Goal: Information Seeking & Learning: Learn about a topic

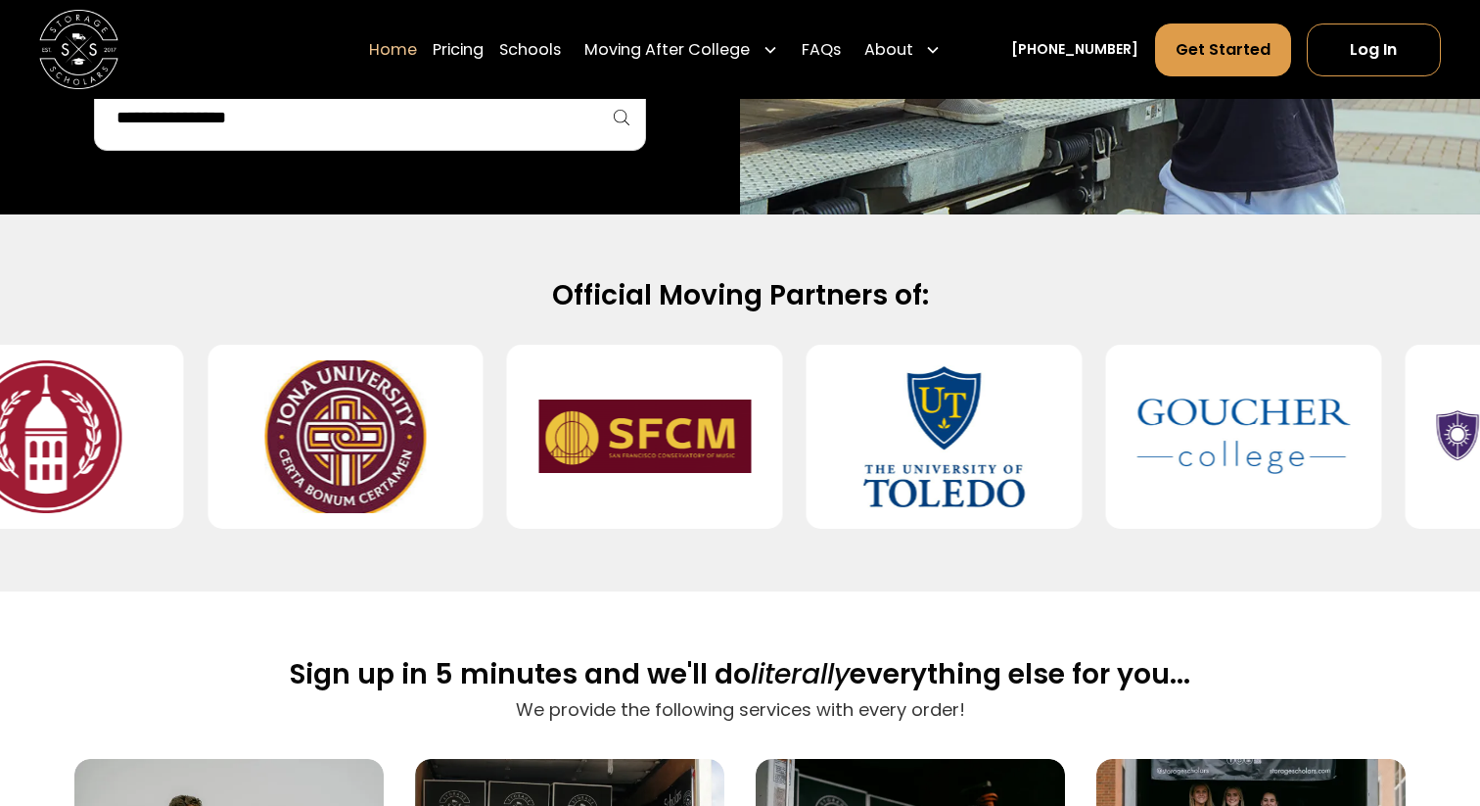
scroll to position [714, 0]
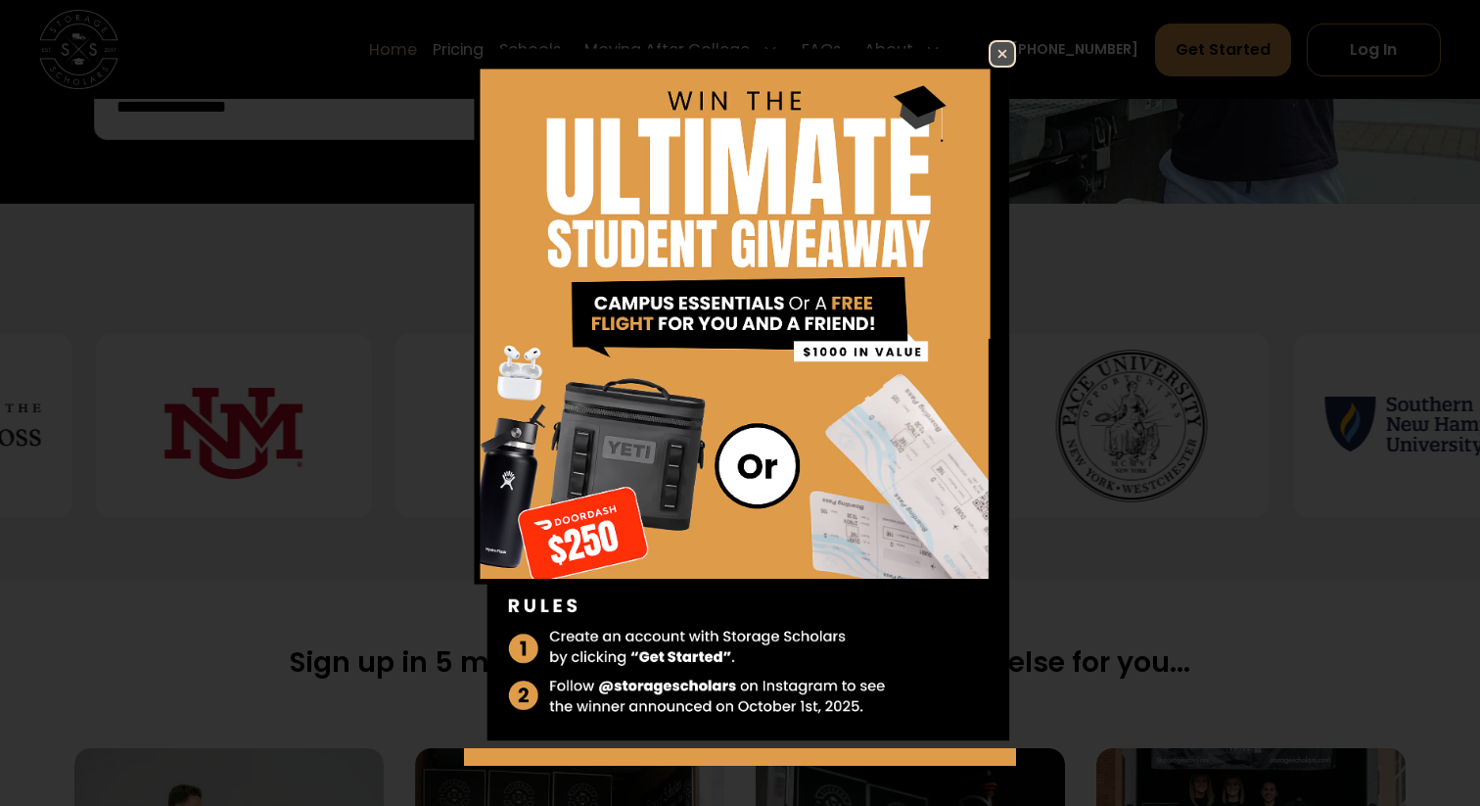
click at [999, 57] on img at bounding box center [1002, 53] width 23 height 23
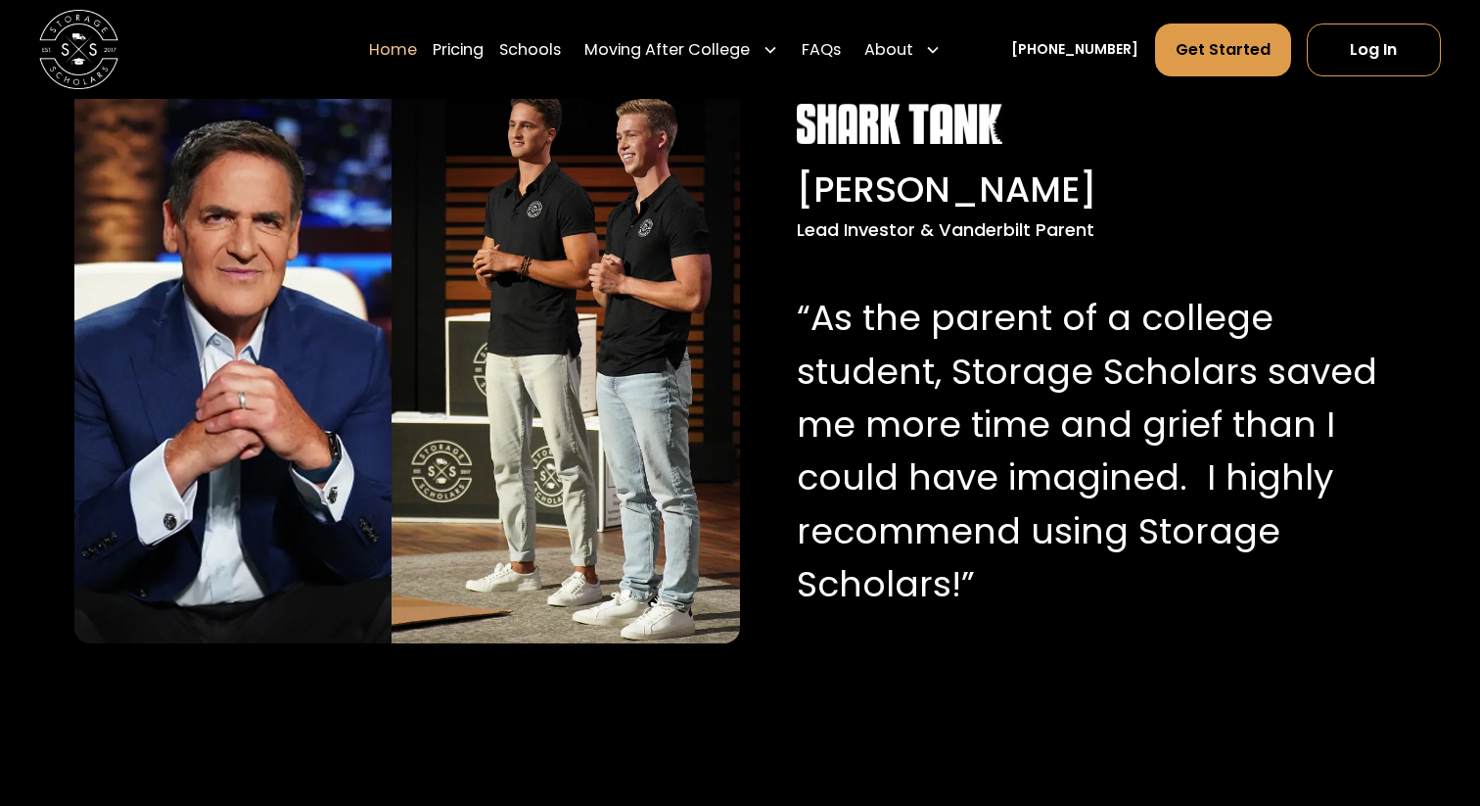
scroll to position [1983, 0]
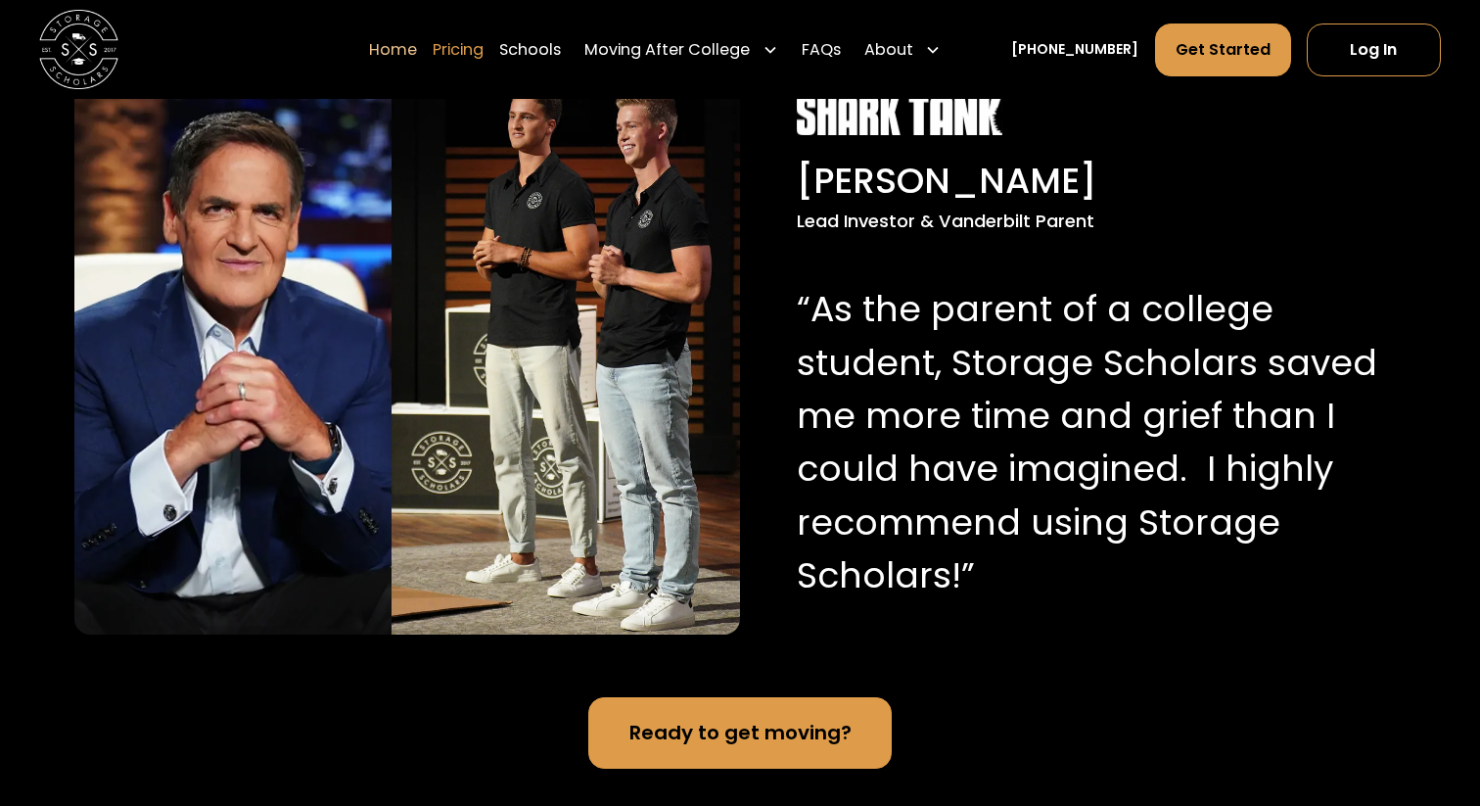
click at [484, 60] on link "Pricing" at bounding box center [458, 49] width 51 height 55
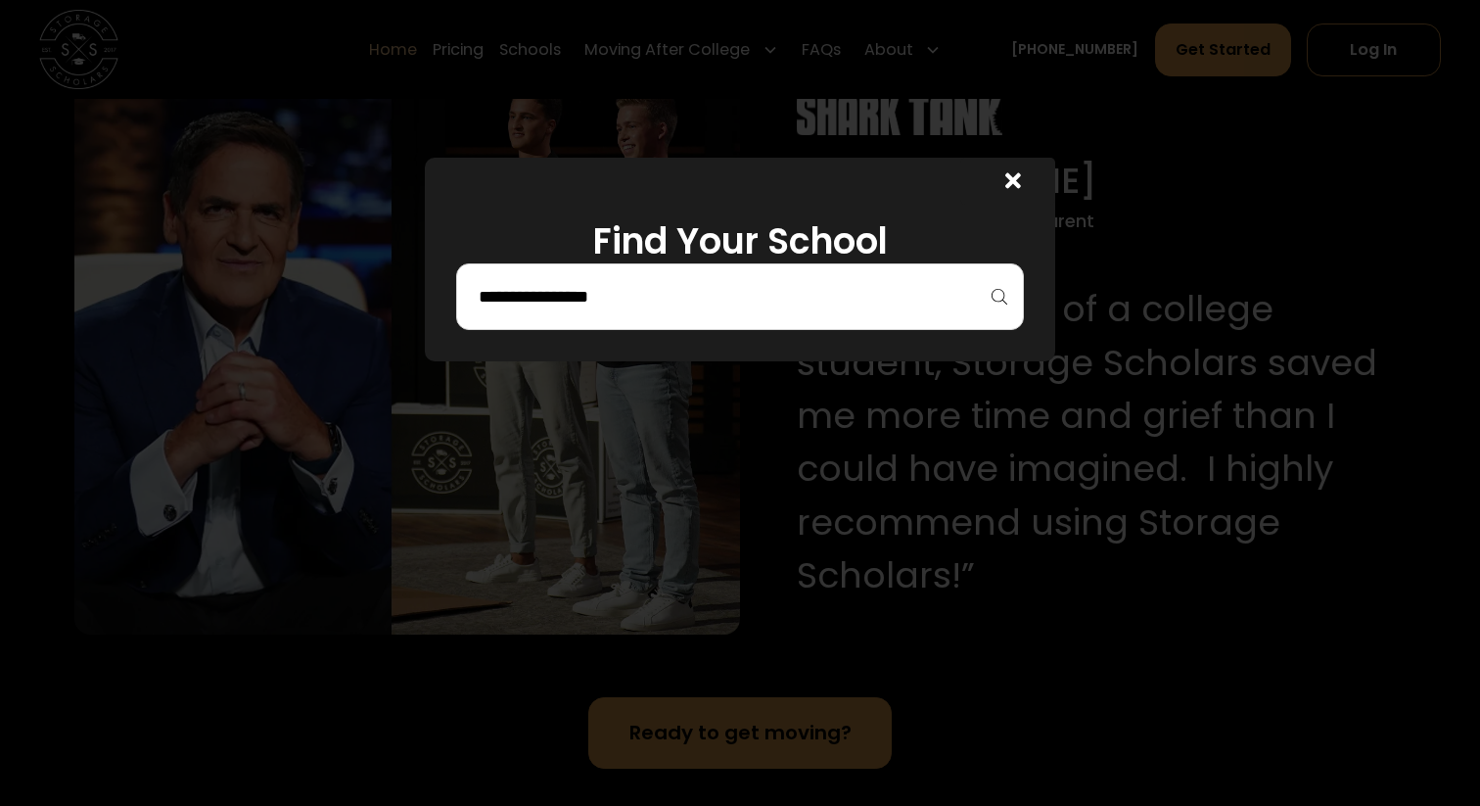
click at [787, 275] on div at bounding box center [740, 296] width 568 height 67
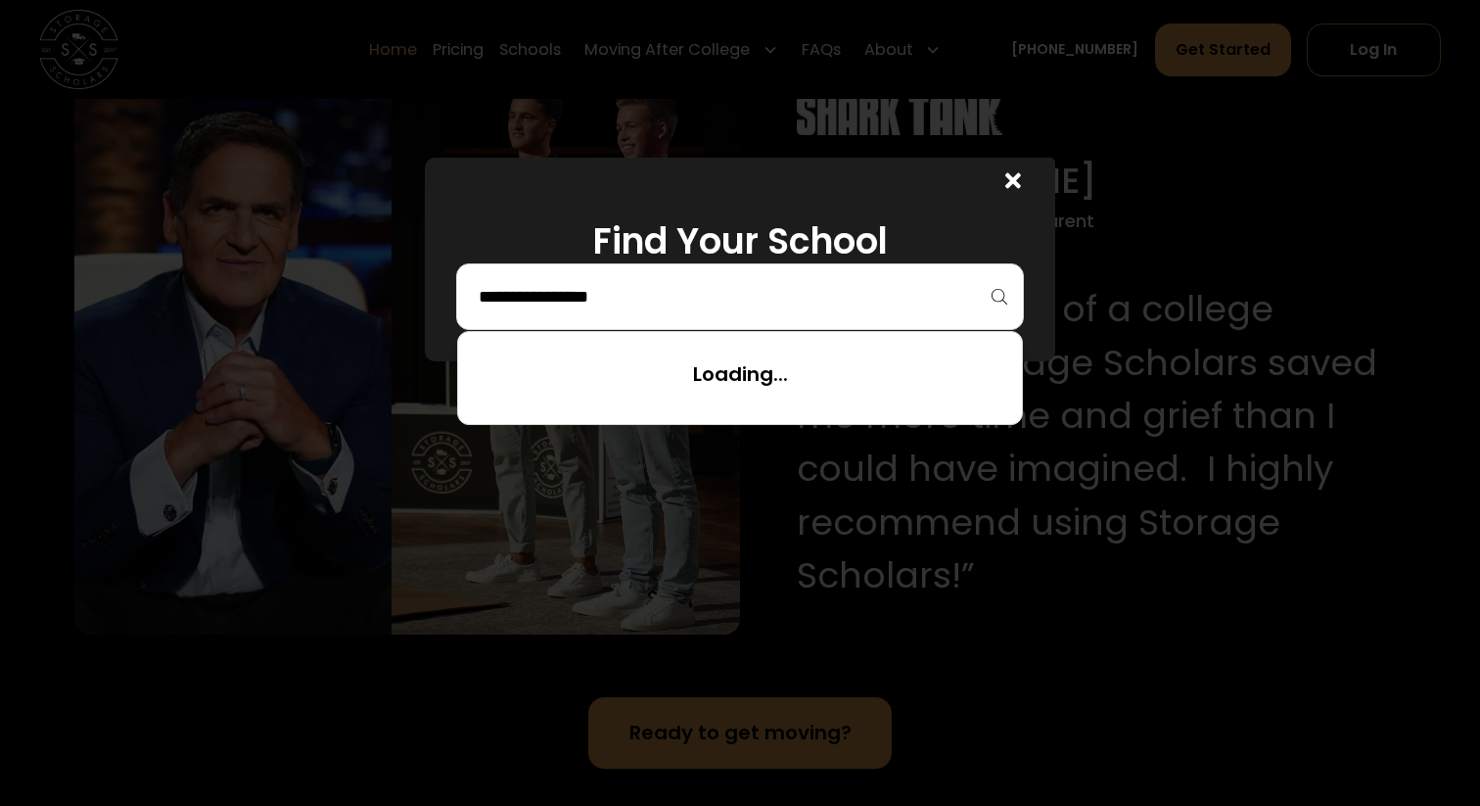
click at [752, 287] on input "search" at bounding box center [740, 296] width 527 height 33
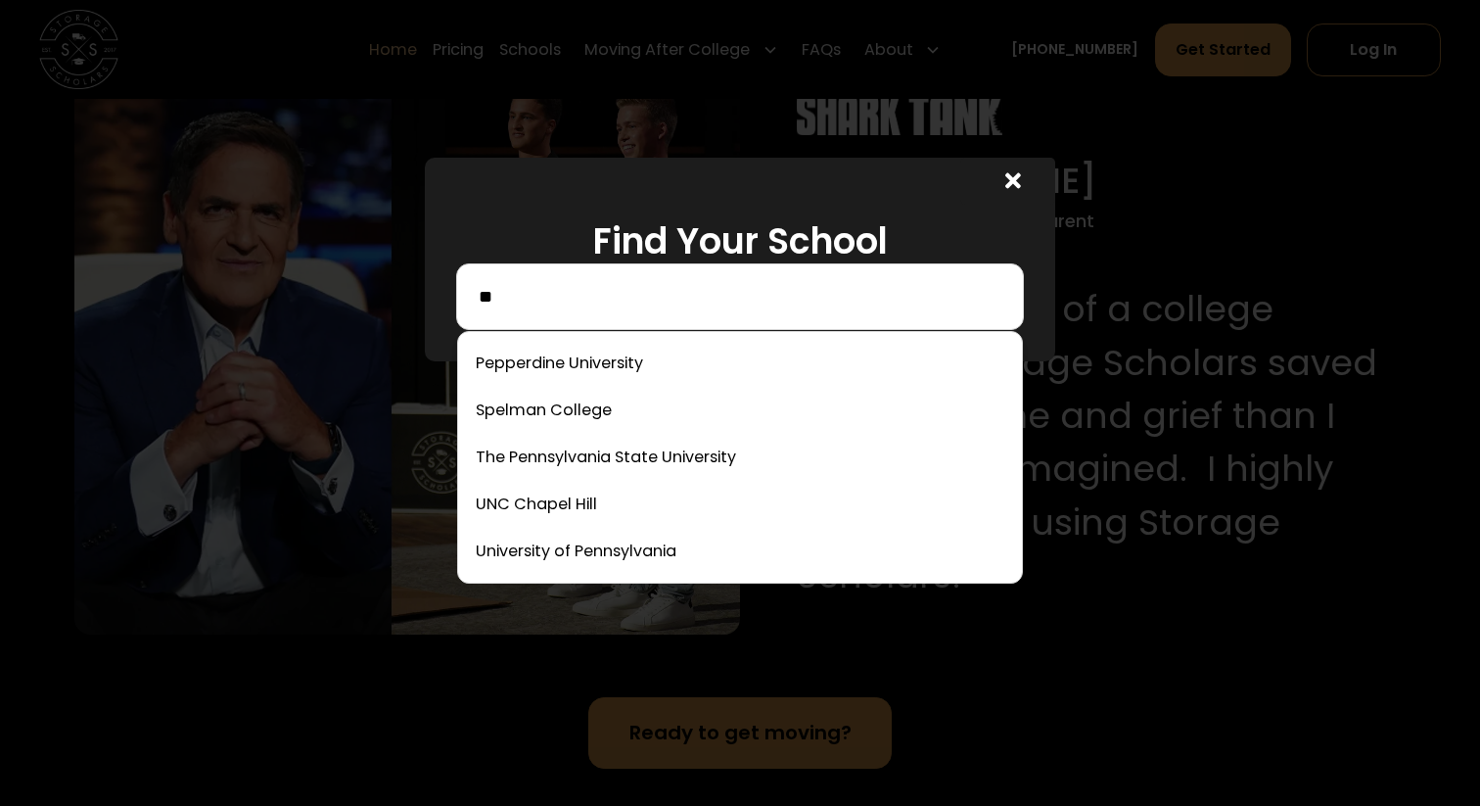
type input "*"
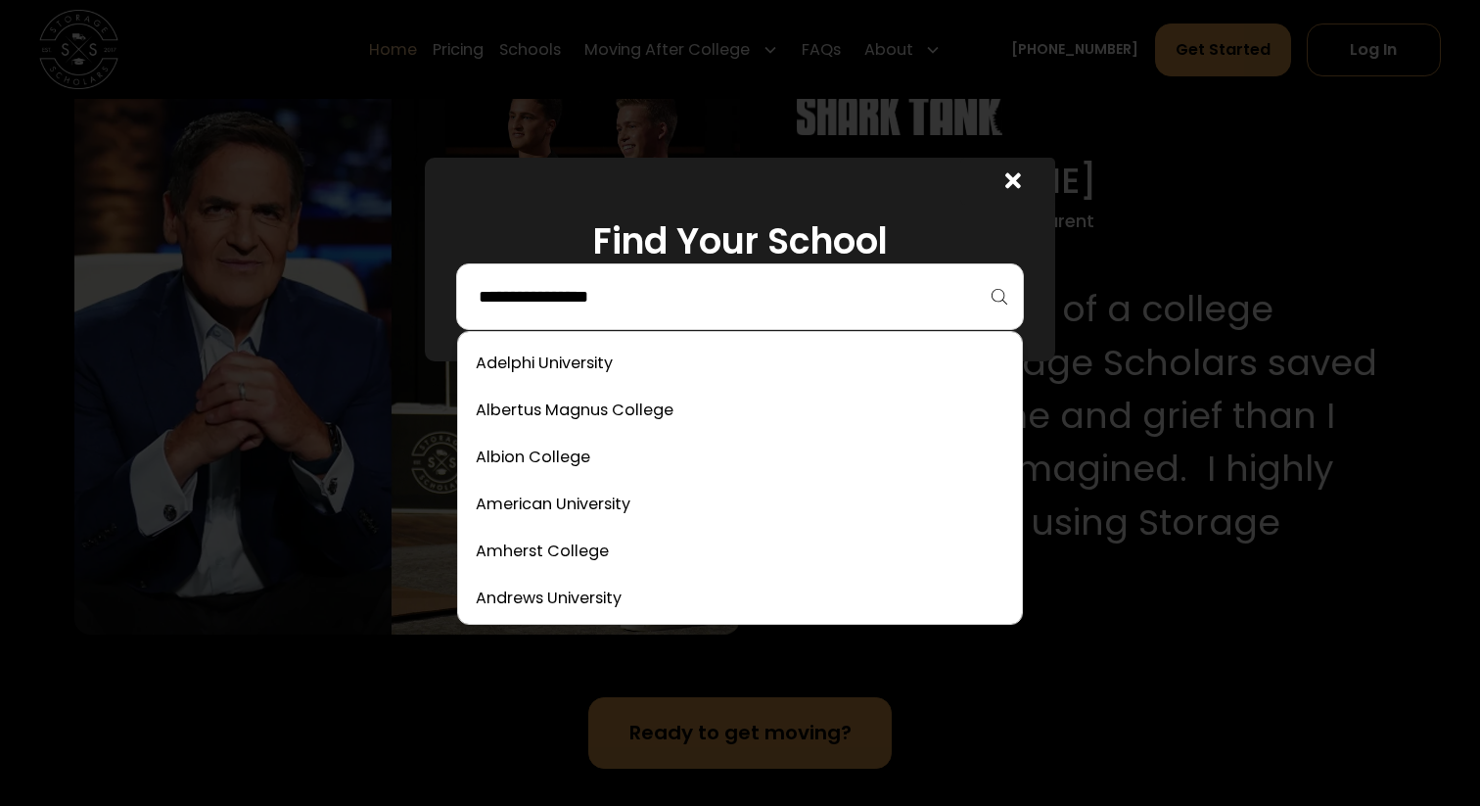
click at [1014, 184] on icon at bounding box center [1013, 181] width 16 height 16
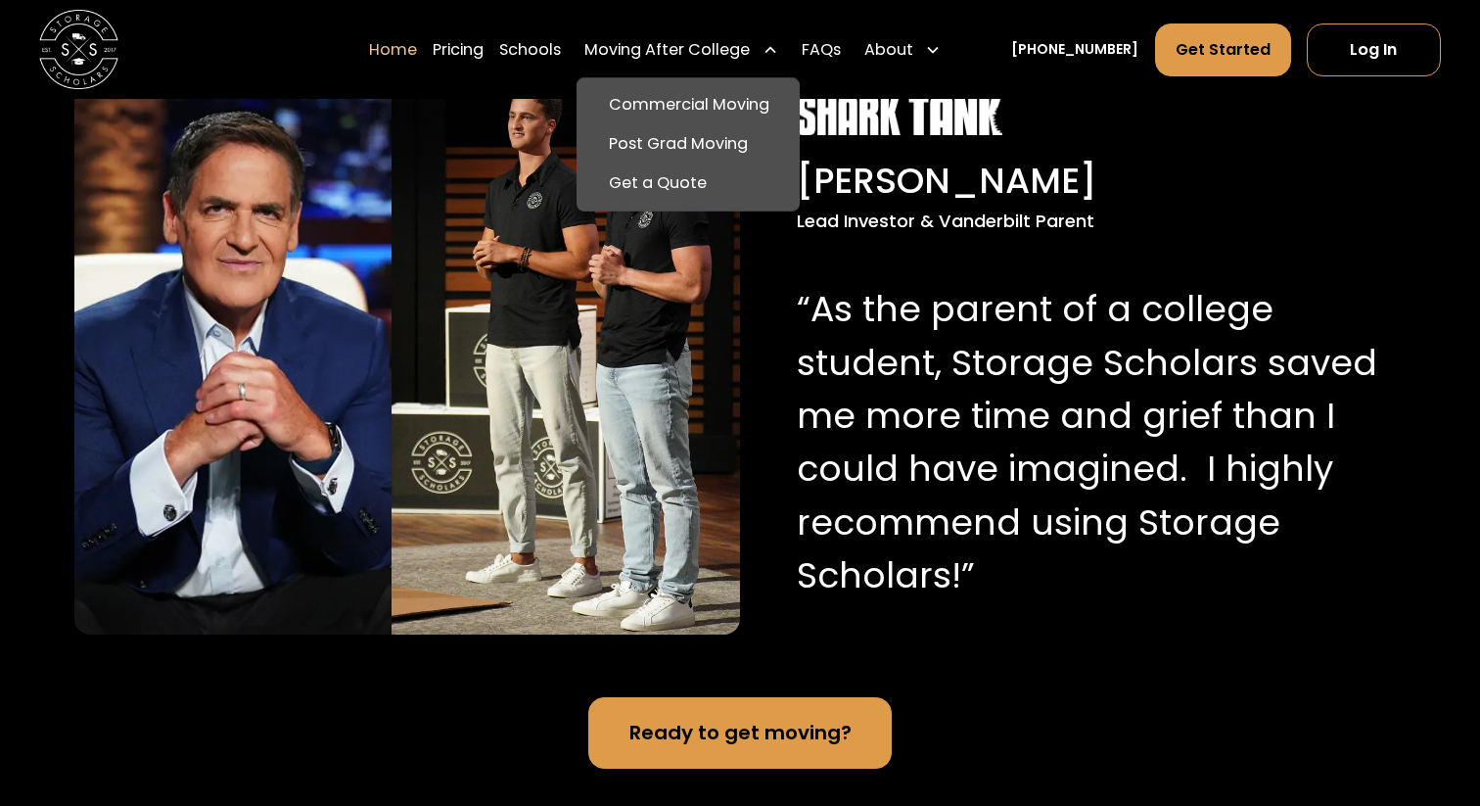
click at [698, 49] on div "Moving After College" at bounding box center [666, 48] width 165 height 23
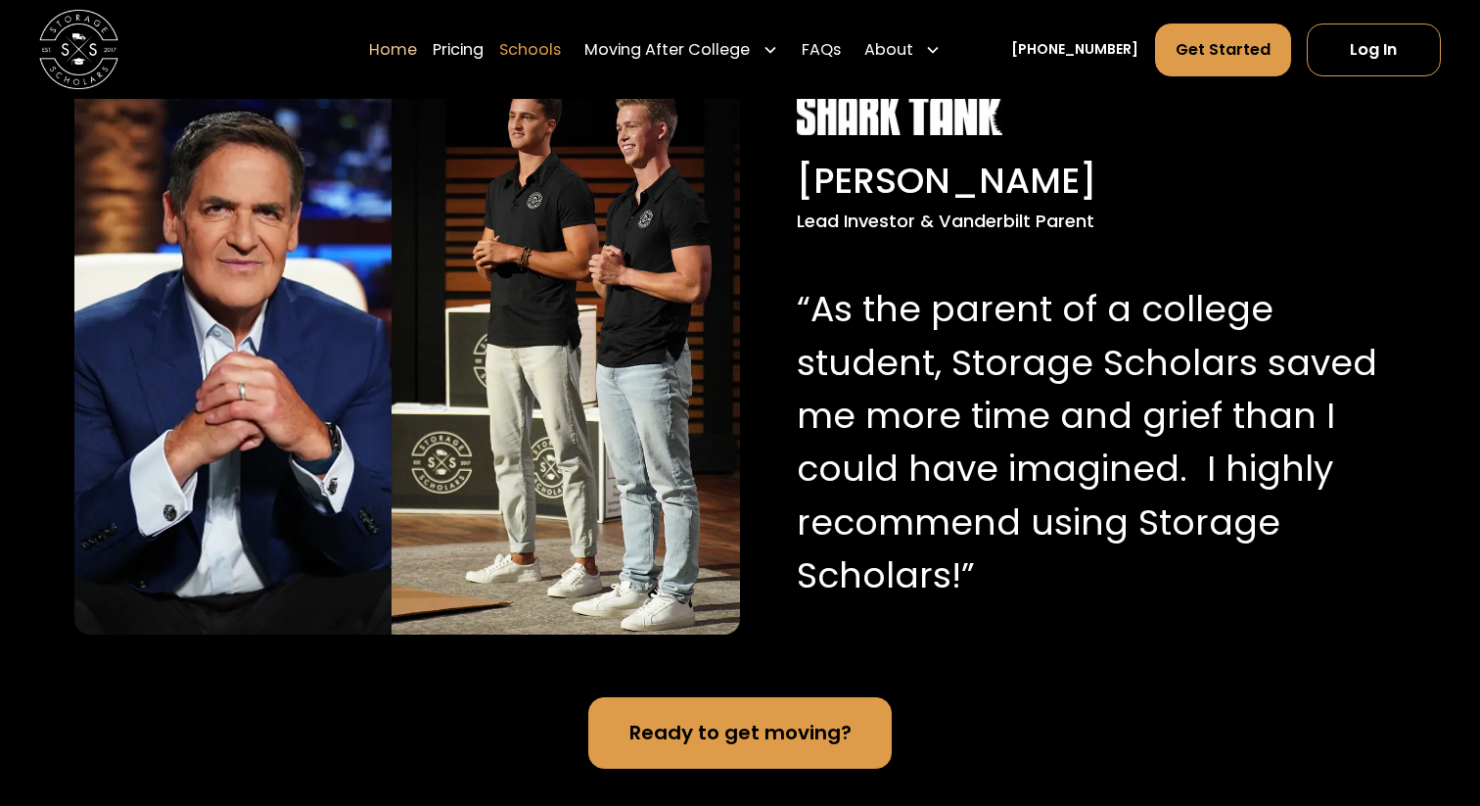
click at [561, 45] on link "Schools" at bounding box center [530, 49] width 62 height 55
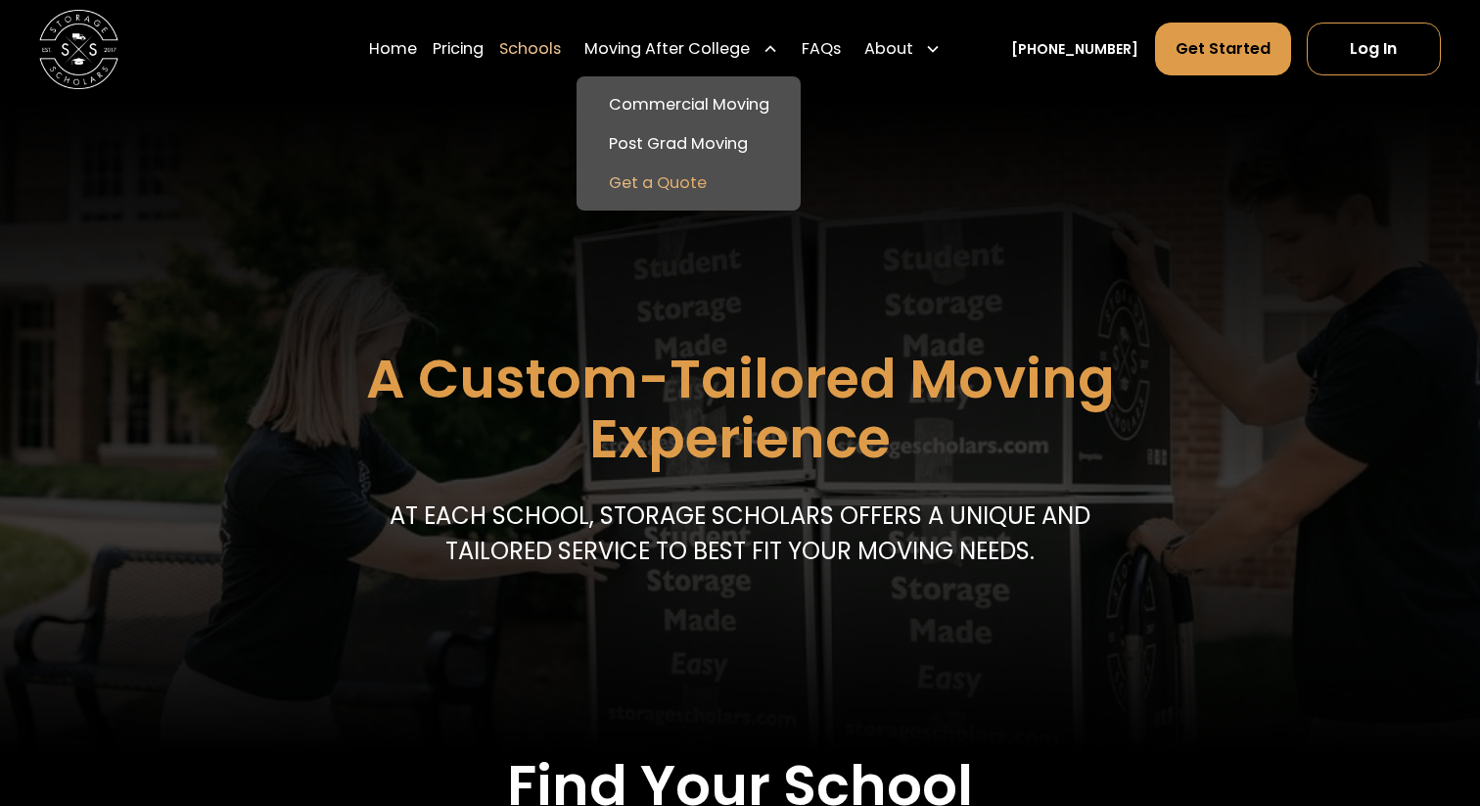
click at [693, 183] on link "Get a Quote" at bounding box center [687, 182] width 207 height 39
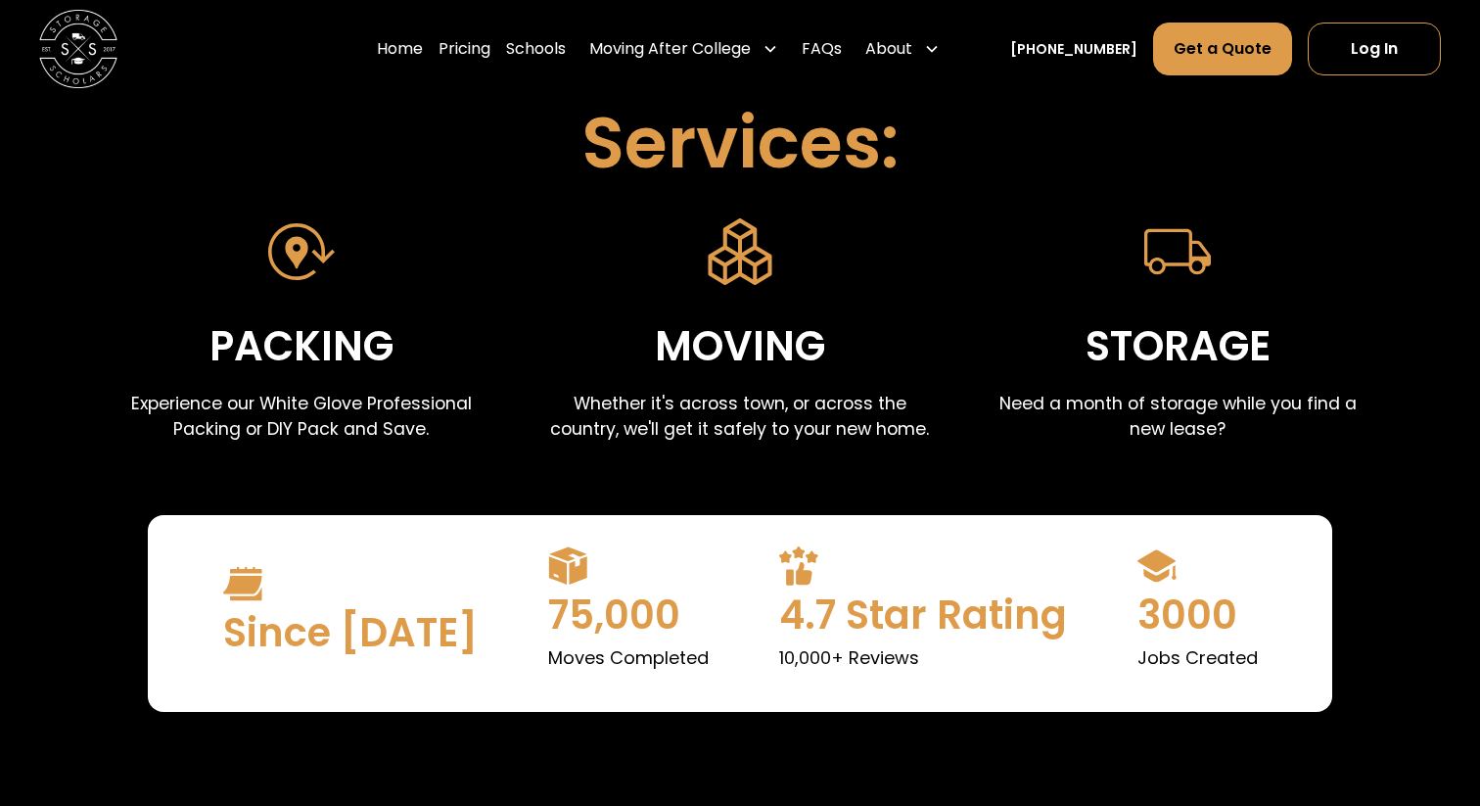
scroll to position [782, 0]
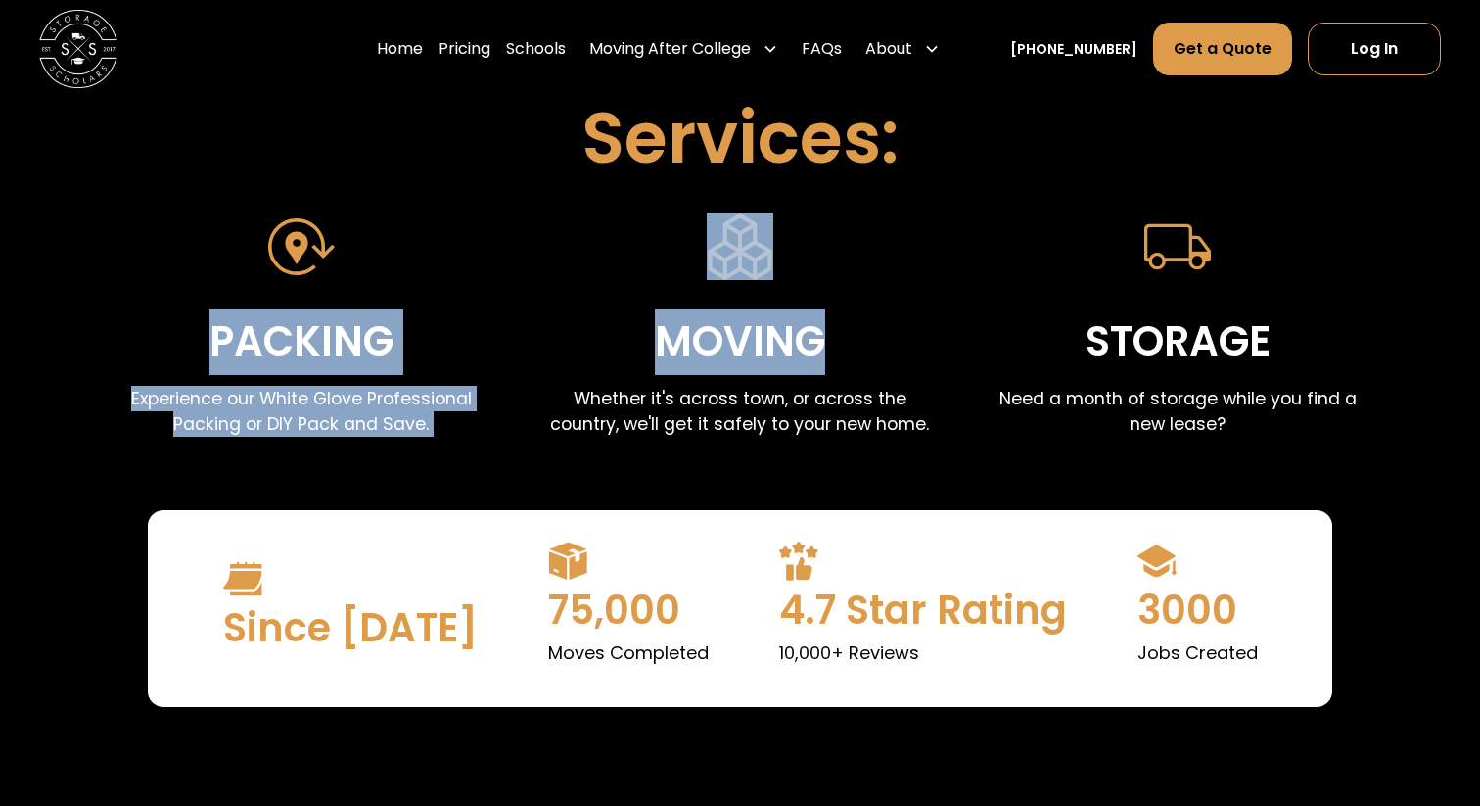
drag, startPoint x: 516, startPoint y: 326, endPoint x: 857, endPoint y: 330, distance: 341.6
click at [856, 330] on div "Packing Experience our White Glove Professional Packing or DIY Pack and Save. M…" at bounding box center [740, 329] width 1332 height 233
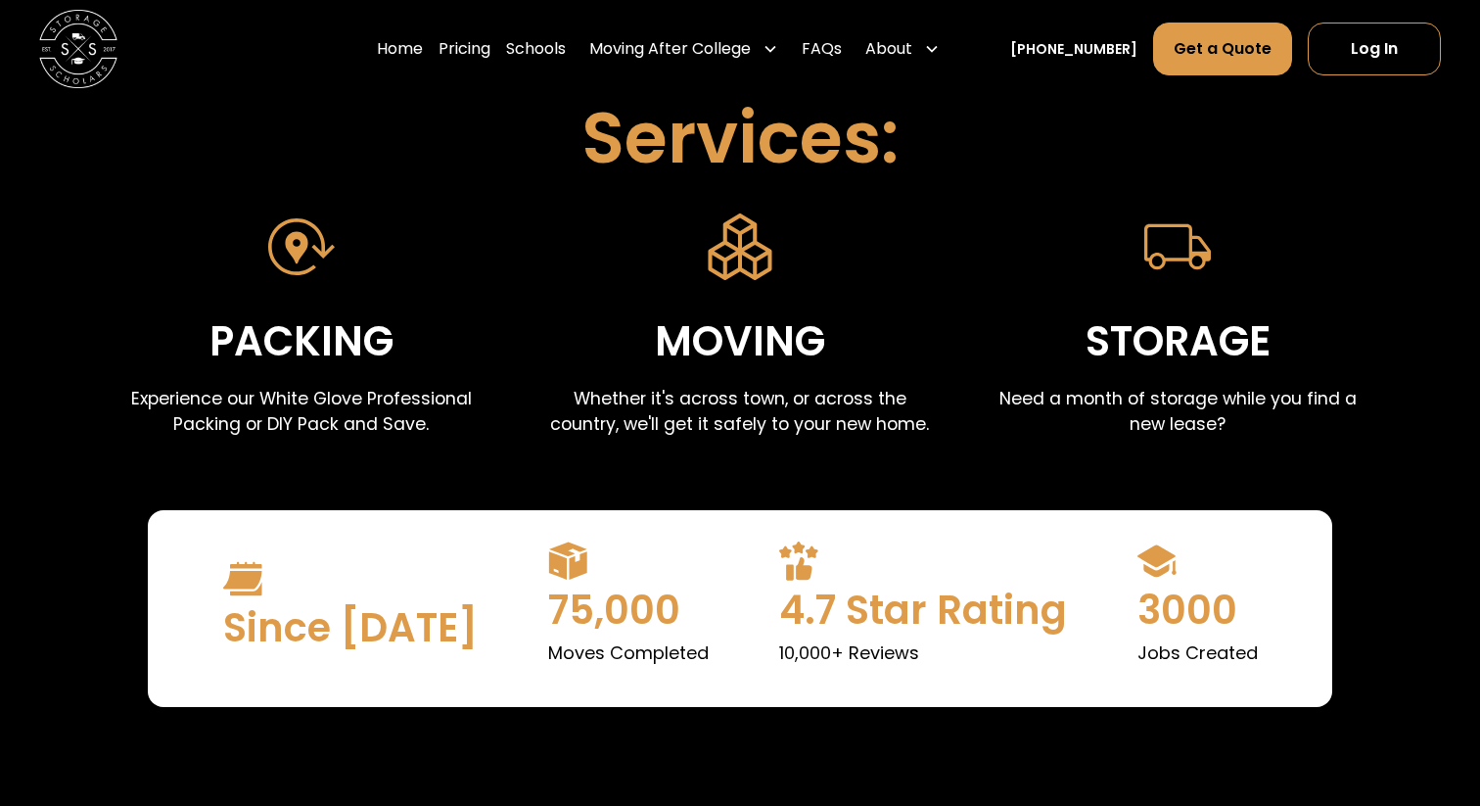
click at [1187, 345] on div "Storage" at bounding box center [1177, 342] width 185 height 66
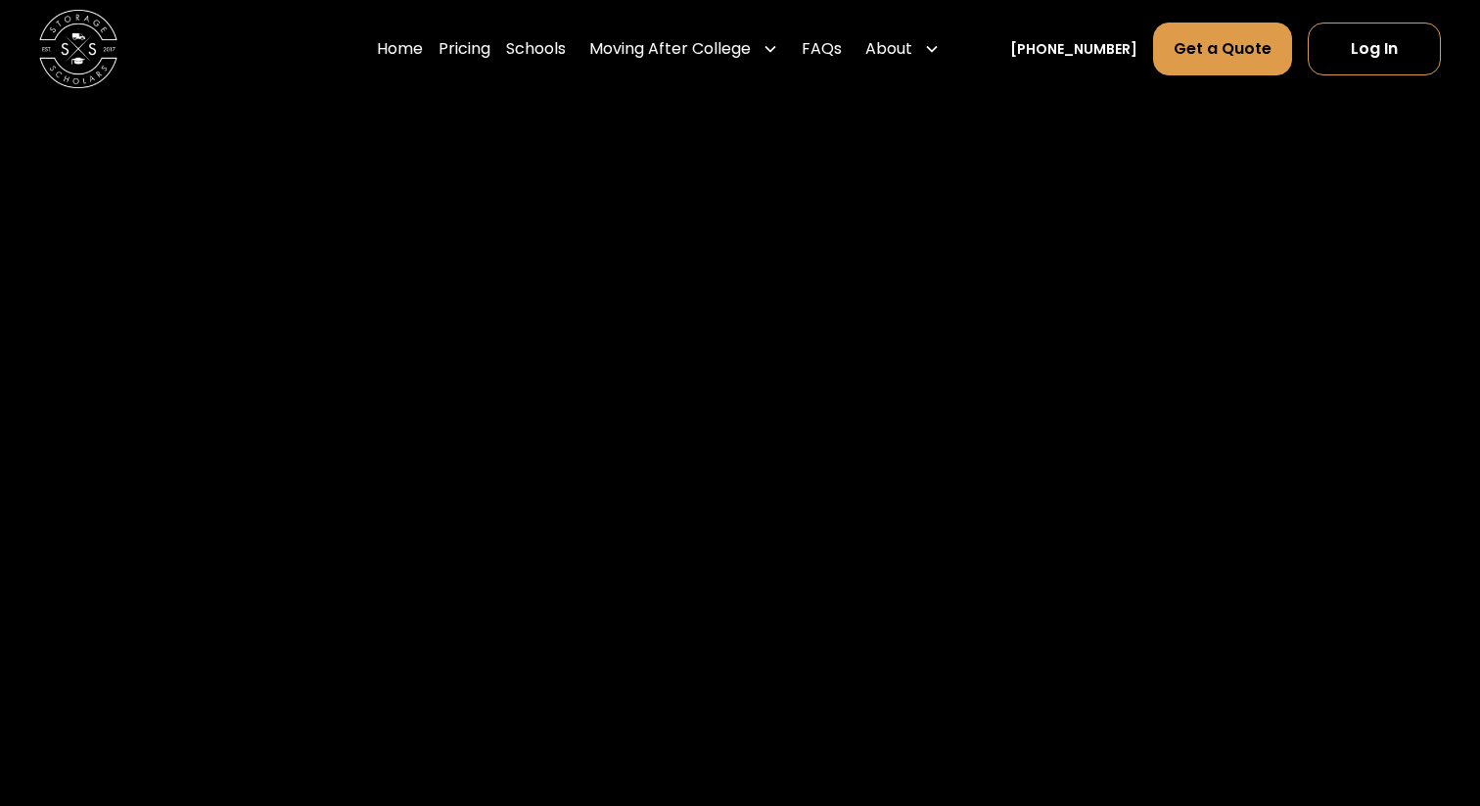
scroll to position [2133, 0]
click at [480, 45] on link "Pricing" at bounding box center [464, 49] width 52 height 55
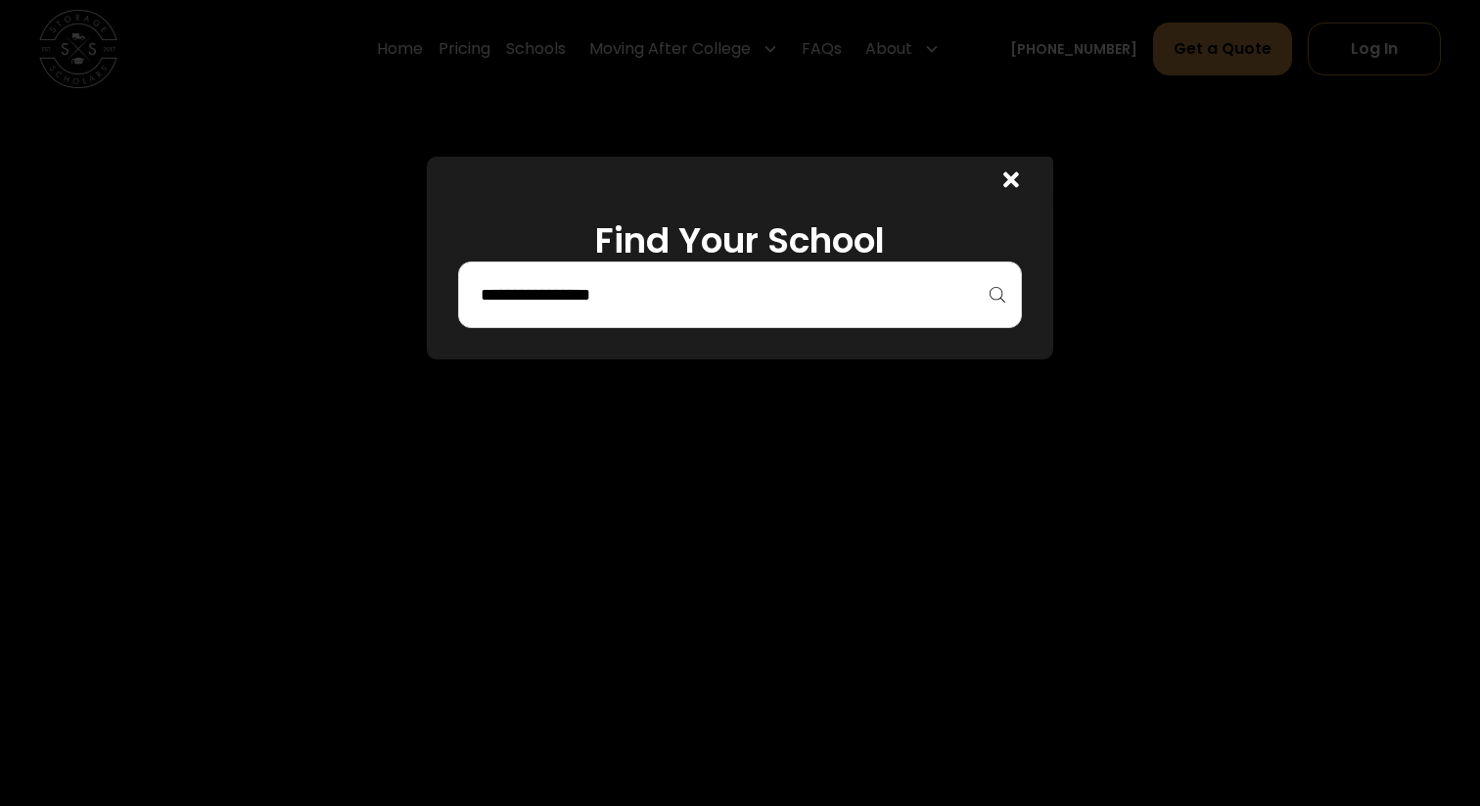
click at [1021, 189] on div at bounding box center [1006, 180] width 94 height 47
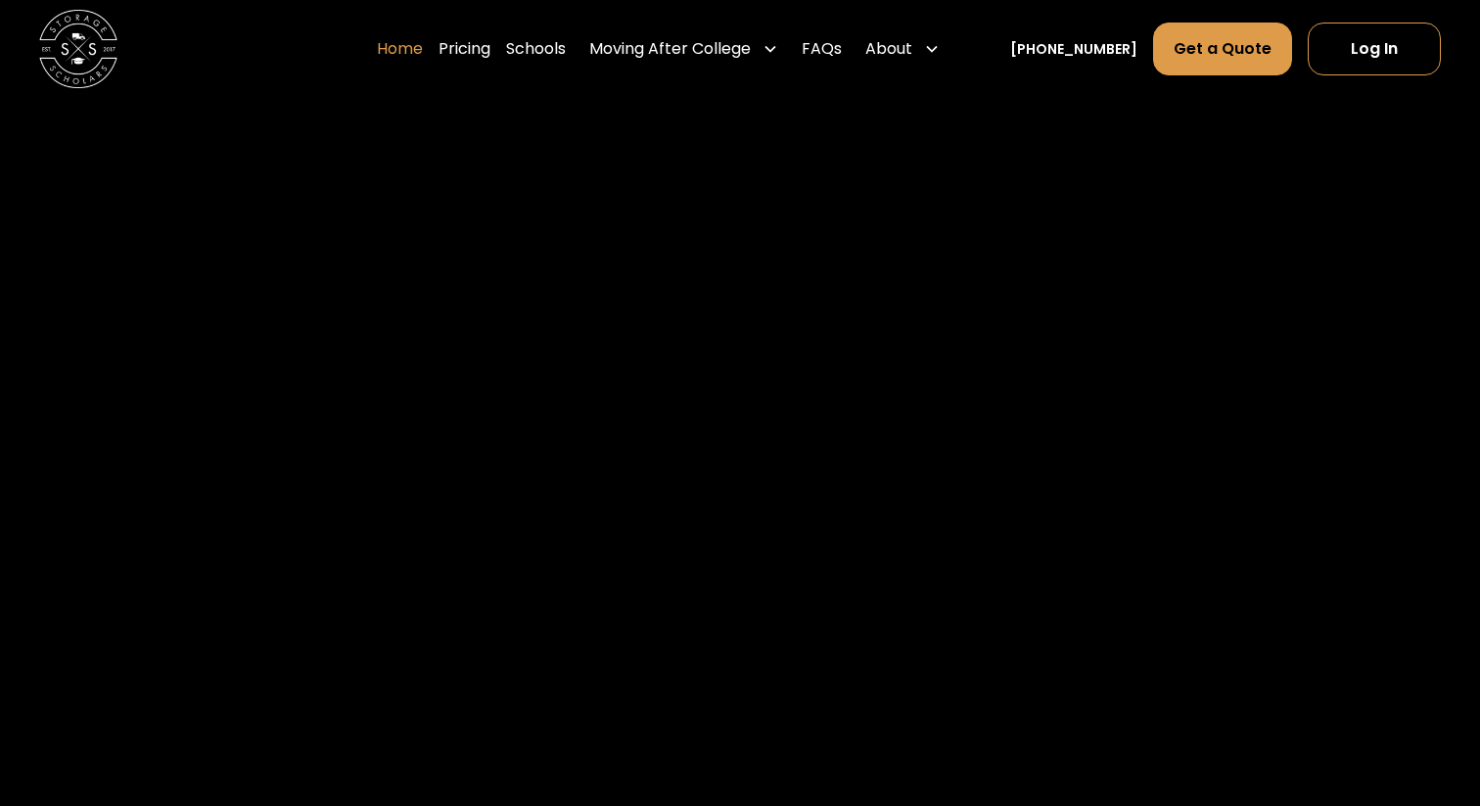
click at [414, 52] on link "Home" at bounding box center [400, 49] width 46 height 55
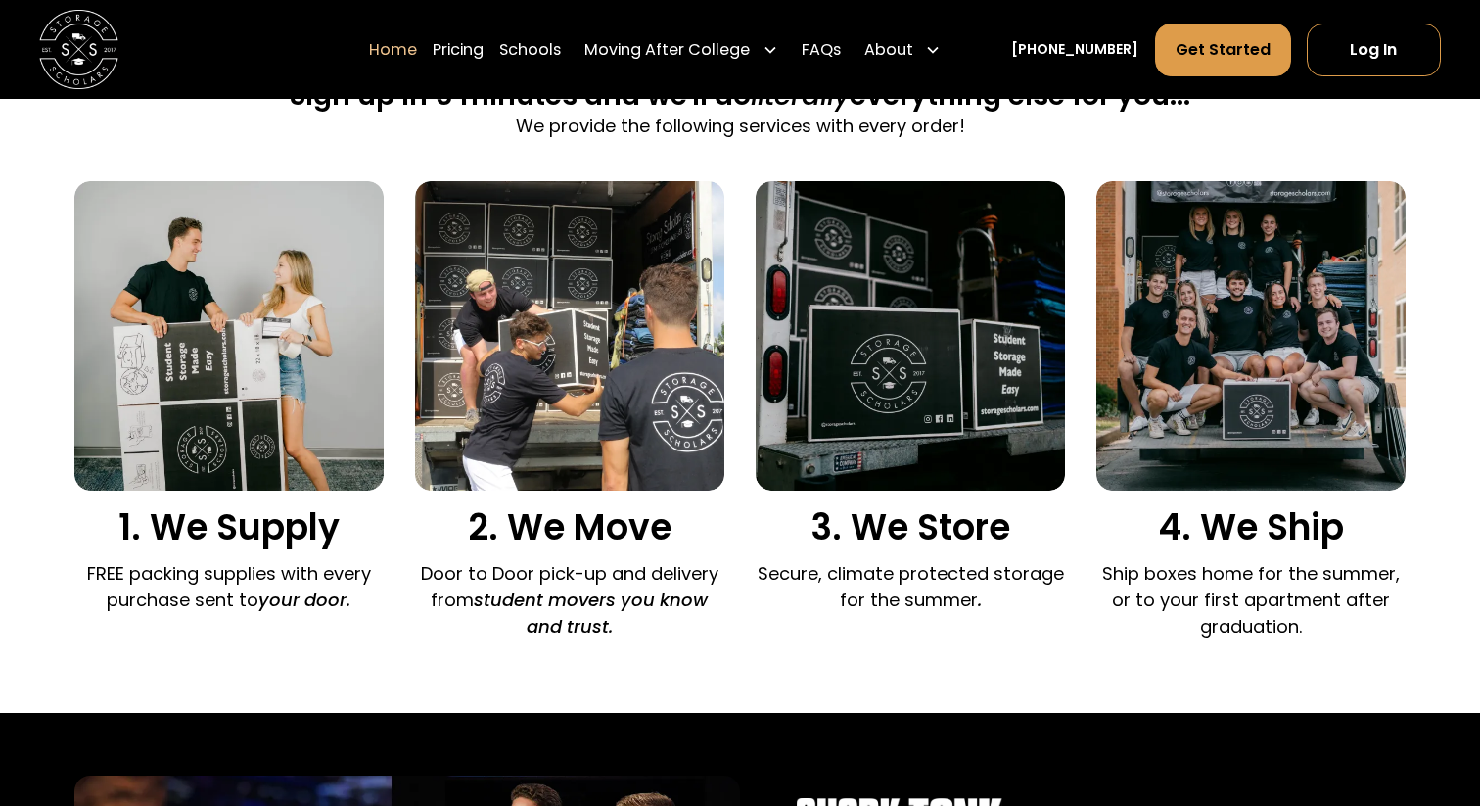
scroll to position [1274, 0]
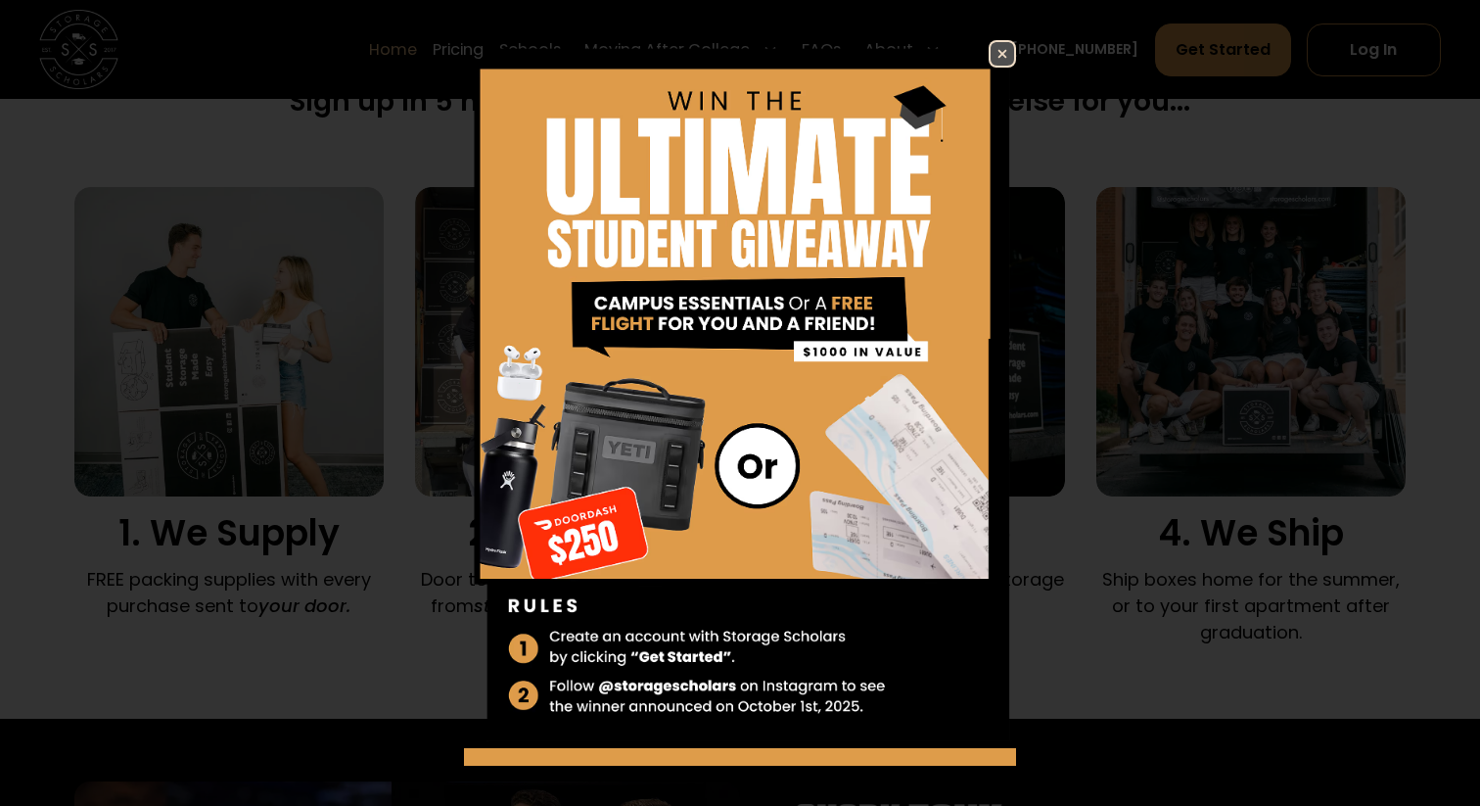
click at [1002, 57] on img at bounding box center [1002, 53] width 23 height 23
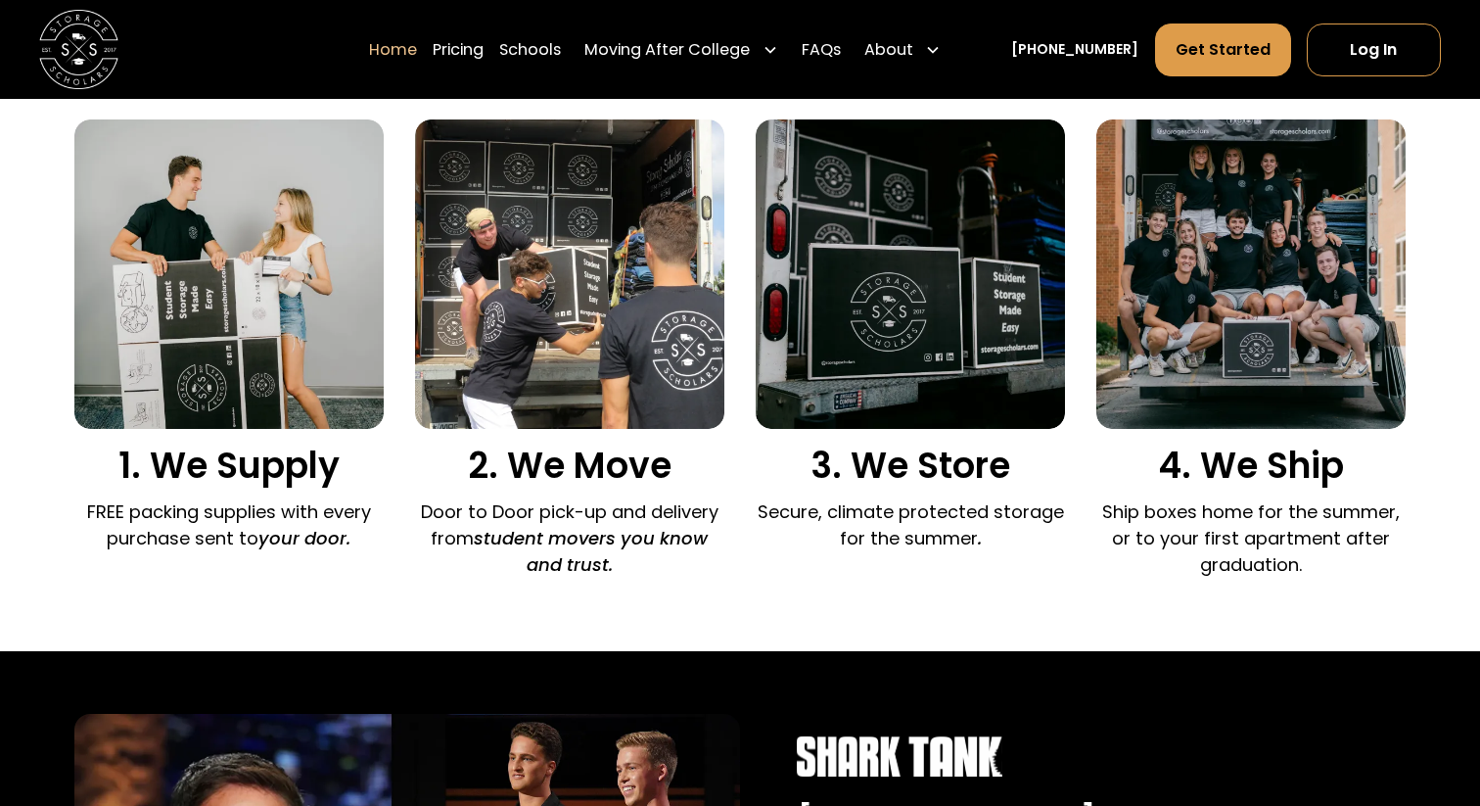
scroll to position [1344, 0]
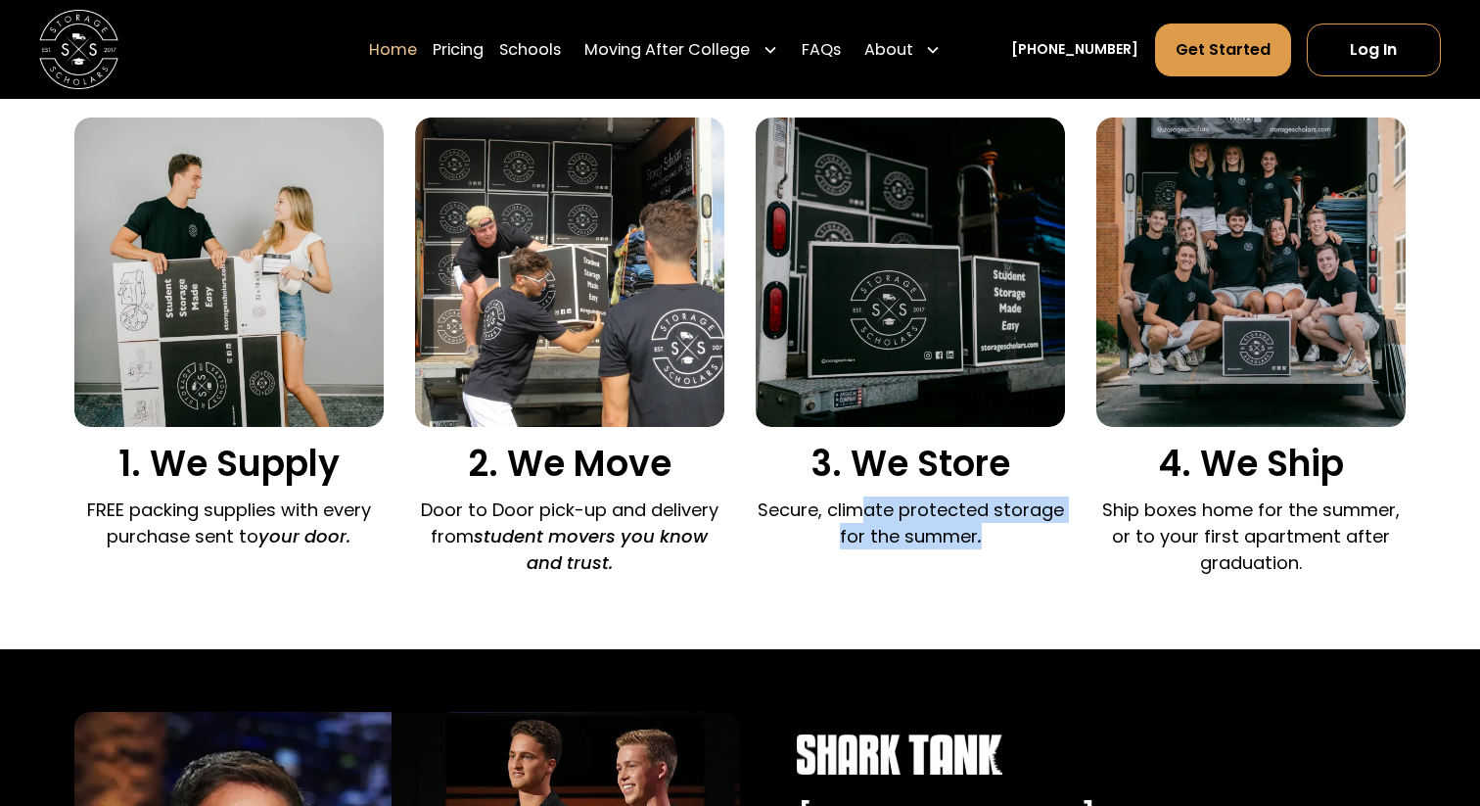
drag, startPoint x: 862, startPoint y: 520, endPoint x: 922, endPoint y: 562, distance: 73.0
click at [922, 562] on div "1. We Supply FREE packing supplies with every purchase sent to your door. 2. We…" at bounding box center [740, 351] width 1332 height 469
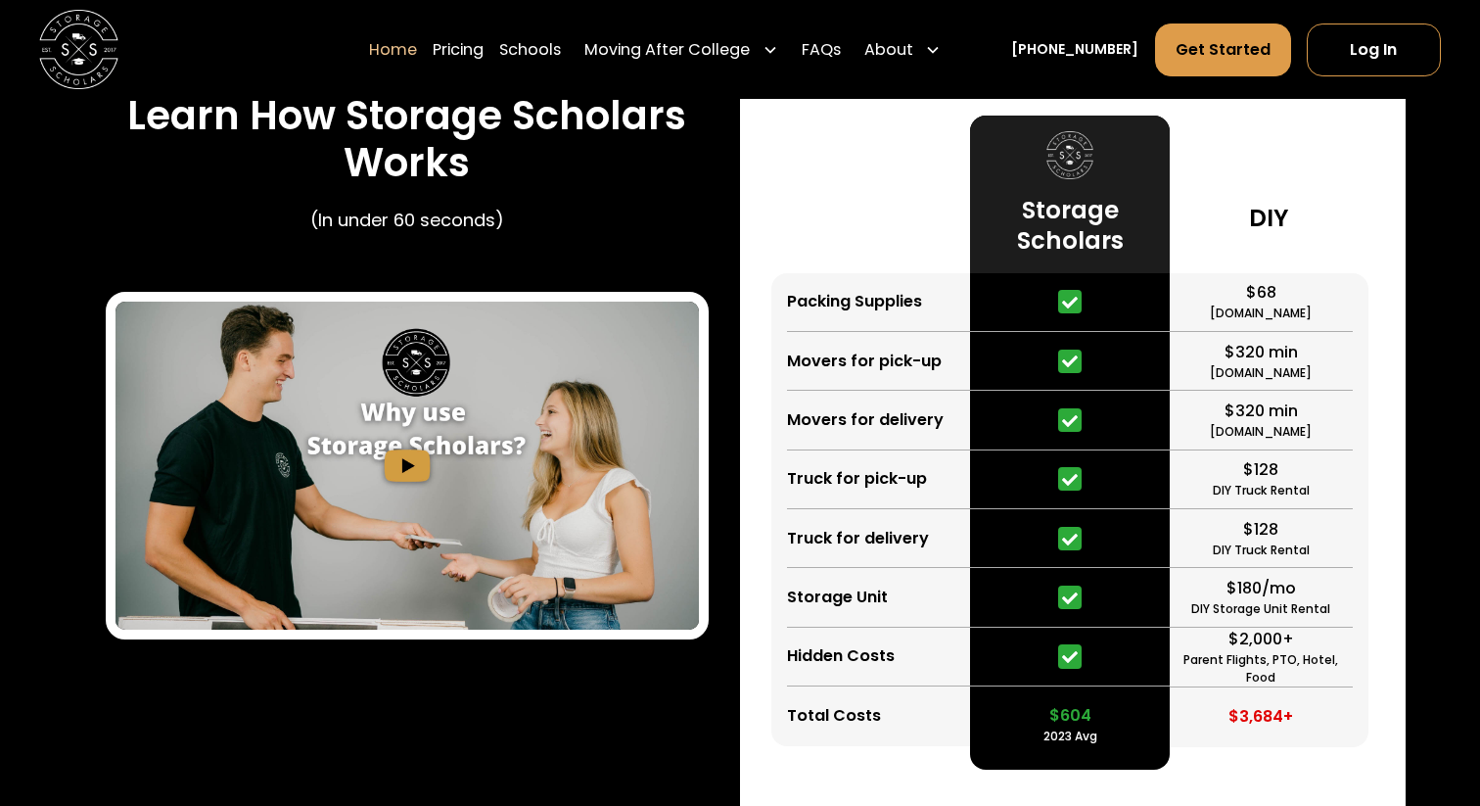
scroll to position [3640, 0]
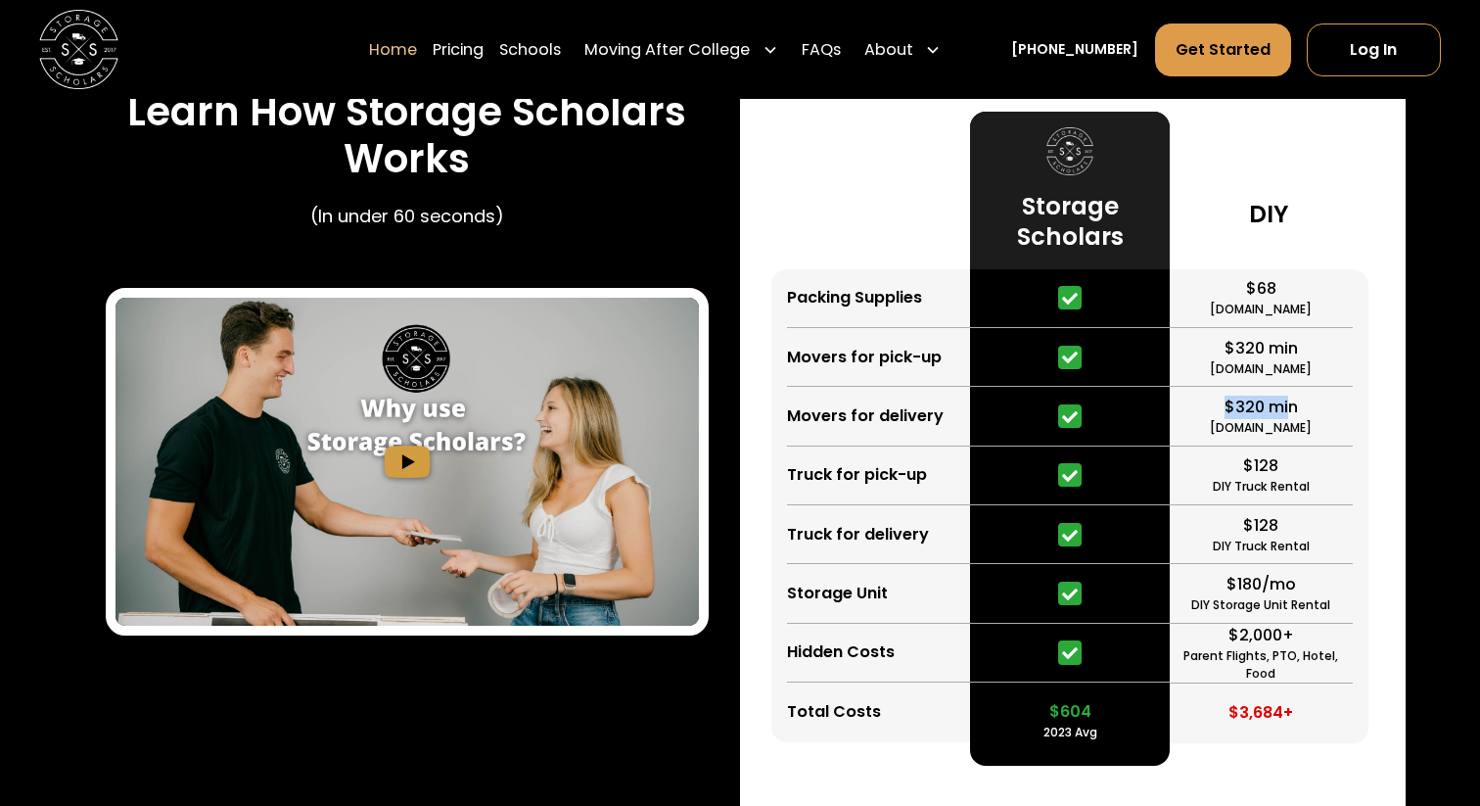
drag, startPoint x: 1221, startPoint y: 400, endPoint x: 1290, endPoint y: 400, distance: 68.5
click at [1291, 400] on div "$320 min Forbes.com" at bounding box center [1261, 416] width 183 height 59
click at [1216, 639] on div "$2,000+ Parent Flights, PTO, Hotel, Food" at bounding box center [1261, 653] width 183 height 60
drag, startPoint x: 1216, startPoint y: 639, endPoint x: 1313, endPoint y: 639, distance: 96.9
click at [1313, 639] on div "$2,000+ Parent Flights, PTO, Hotel, Food" at bounding box center [1261, 653] width 183 height 60
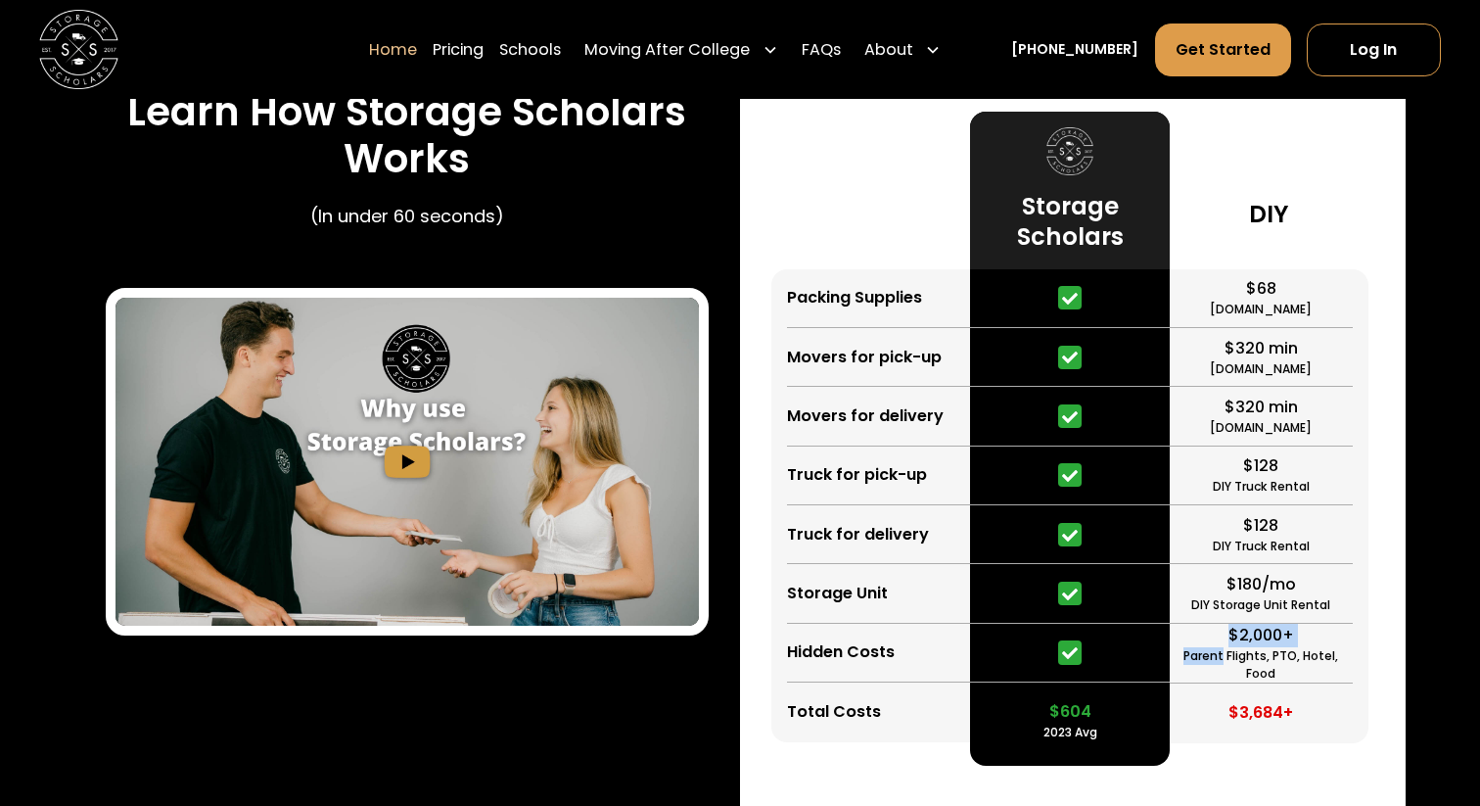
click at [1313, 639] on div "$2,000+ Parent Flights, PTO, Hotel, Food" at bounding box center [1261, 653] width 183 height 60
drag, startPoint x: 1195, startPoint y: 654, endPoint x: 1329, endPoint y: 655, distance: 134.1
click at [1330, 655] on div "$2,000+ Parent Flights, PTO, Hotel, Food" at bounding box center [1261, 653] width 183 height 60
click at [1124, 687] on div "$604 2023 Avg" at bounding box center [1069, 711] width 199 height 59
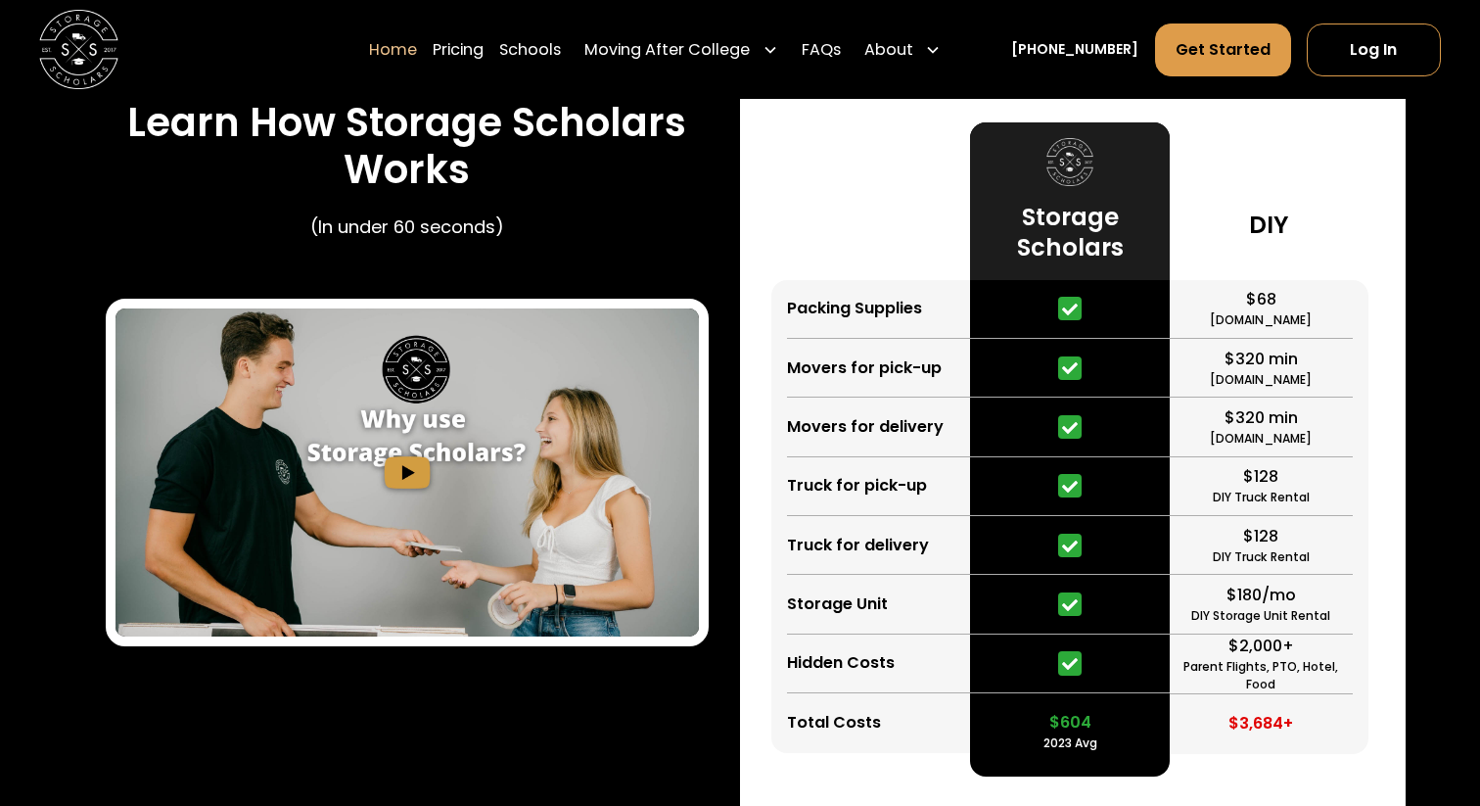
scroll to position [3631, 0]
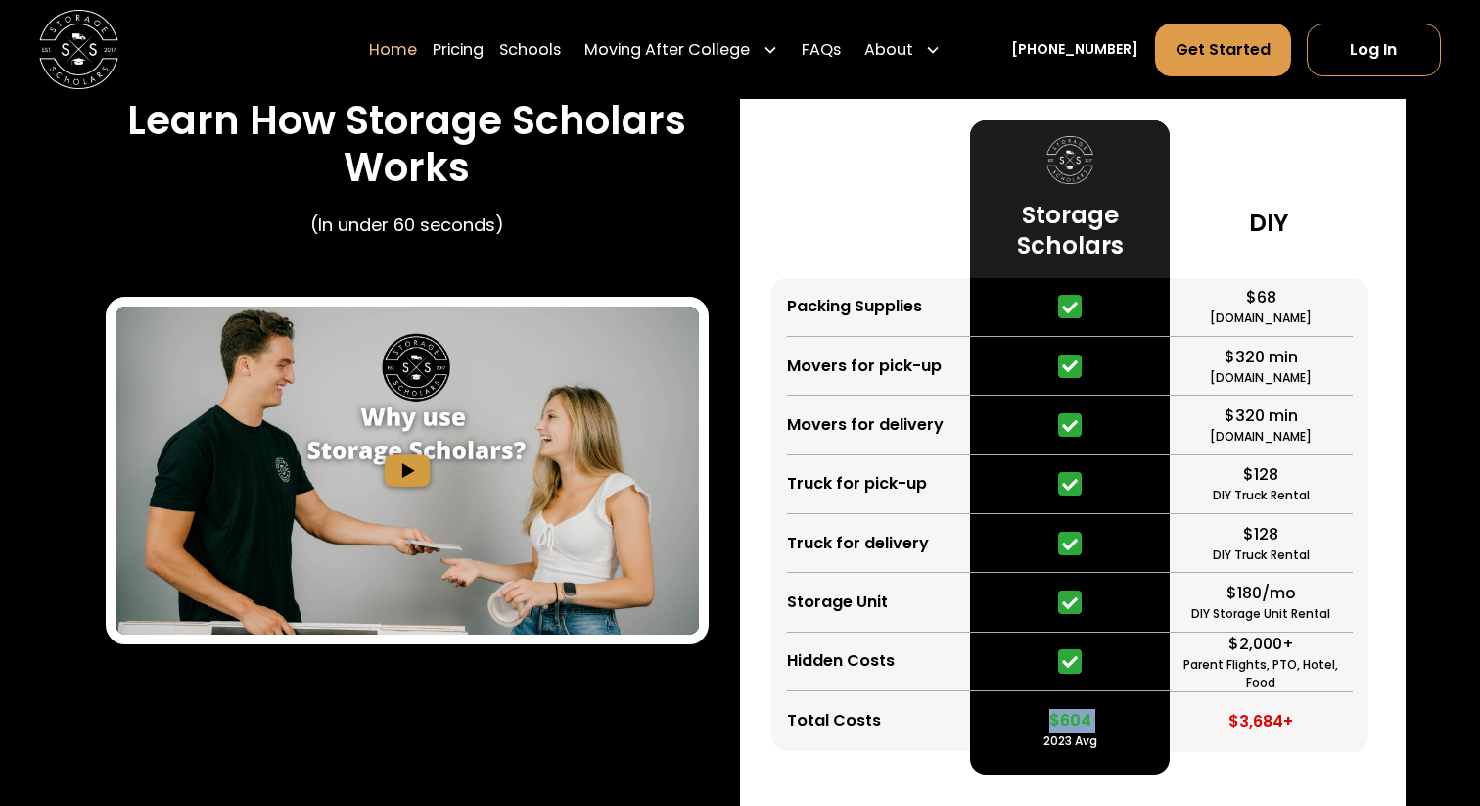
drag, startPoint x: 1020, startPoint y: 680, endPoint x: 1119, endPoint y: 729, distance: 110.3
click at [1119, 729] on div "$604 2023 Avg" at bounding box center [1069, 514] width 199 height 473
click at [1119, 729] on div "$604 2023 Avg" at bounding box center [1069, 720] width 199 height 59
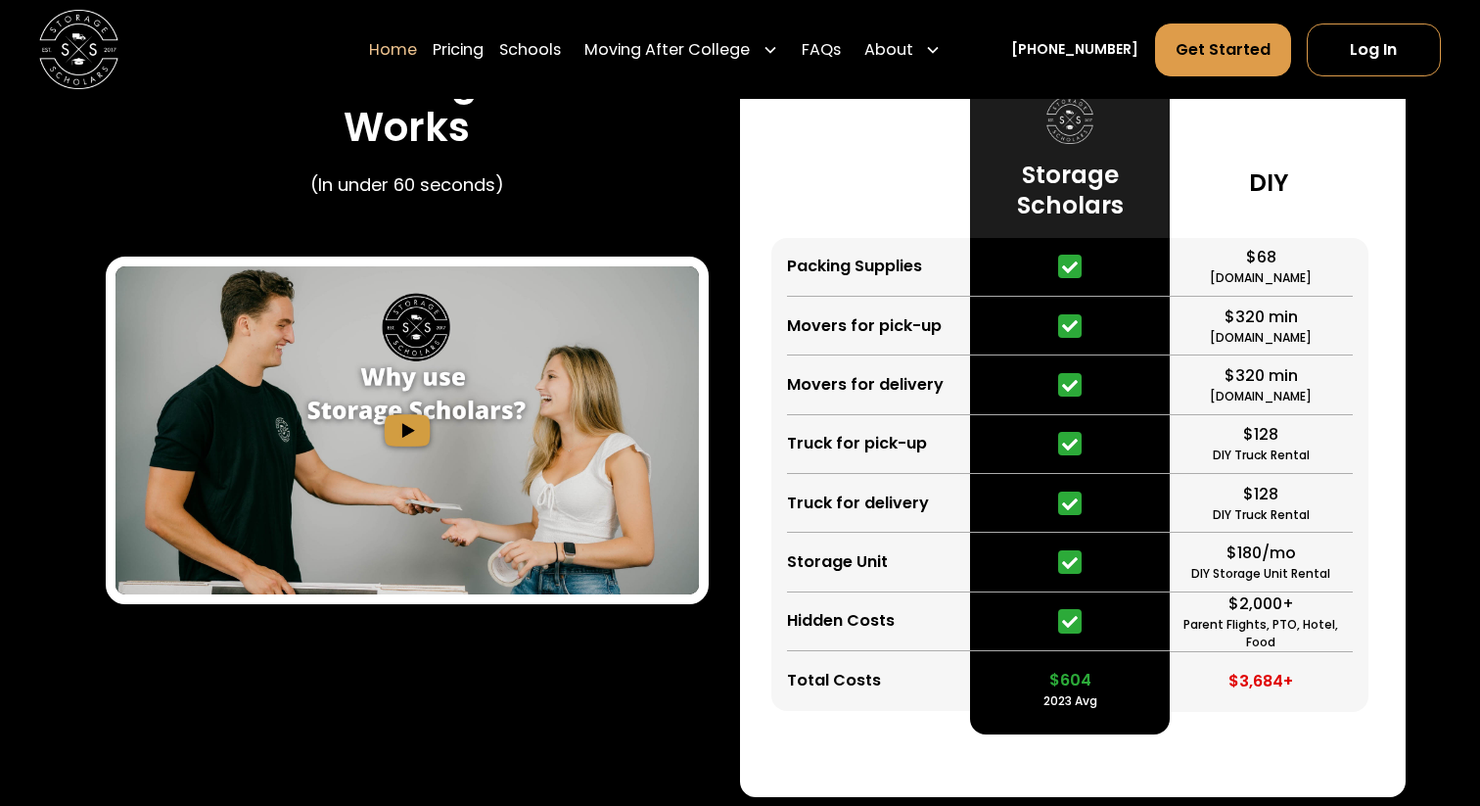
scroll to position [3680, 0]
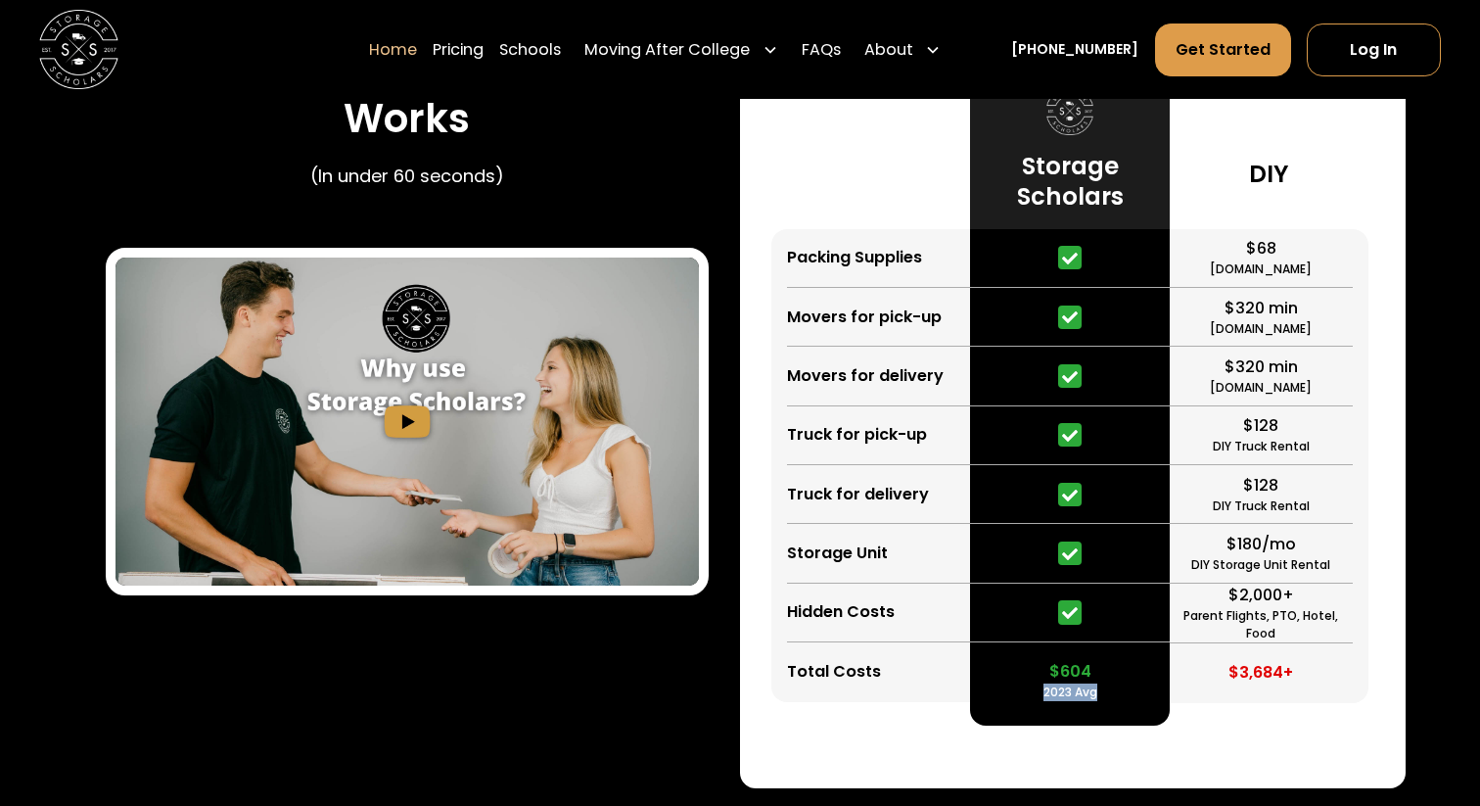
drag, startPoint x: 1038, startPoint y: 689, endPoint x: 1111, endPoint y: 688, distance: 72.4
click at [1111, 688] on div "$604 2023 Avg" at bounding box center [1069, 671] width 199 height 59
click at [1034, 662] on div "$604 2023 Avg" at bounding box center [1069, 671] width 199 height 59
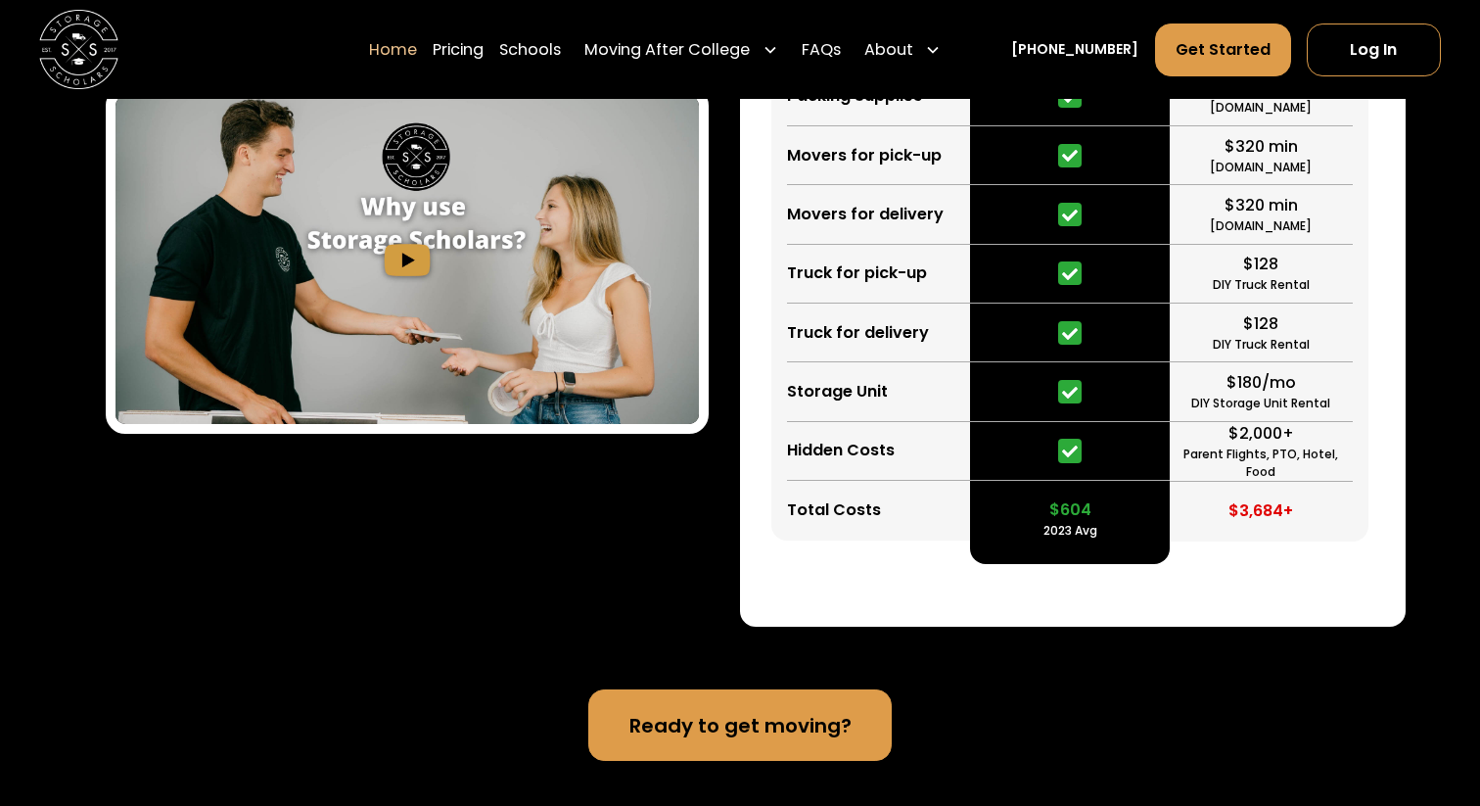
scroll to position [3838, 0]
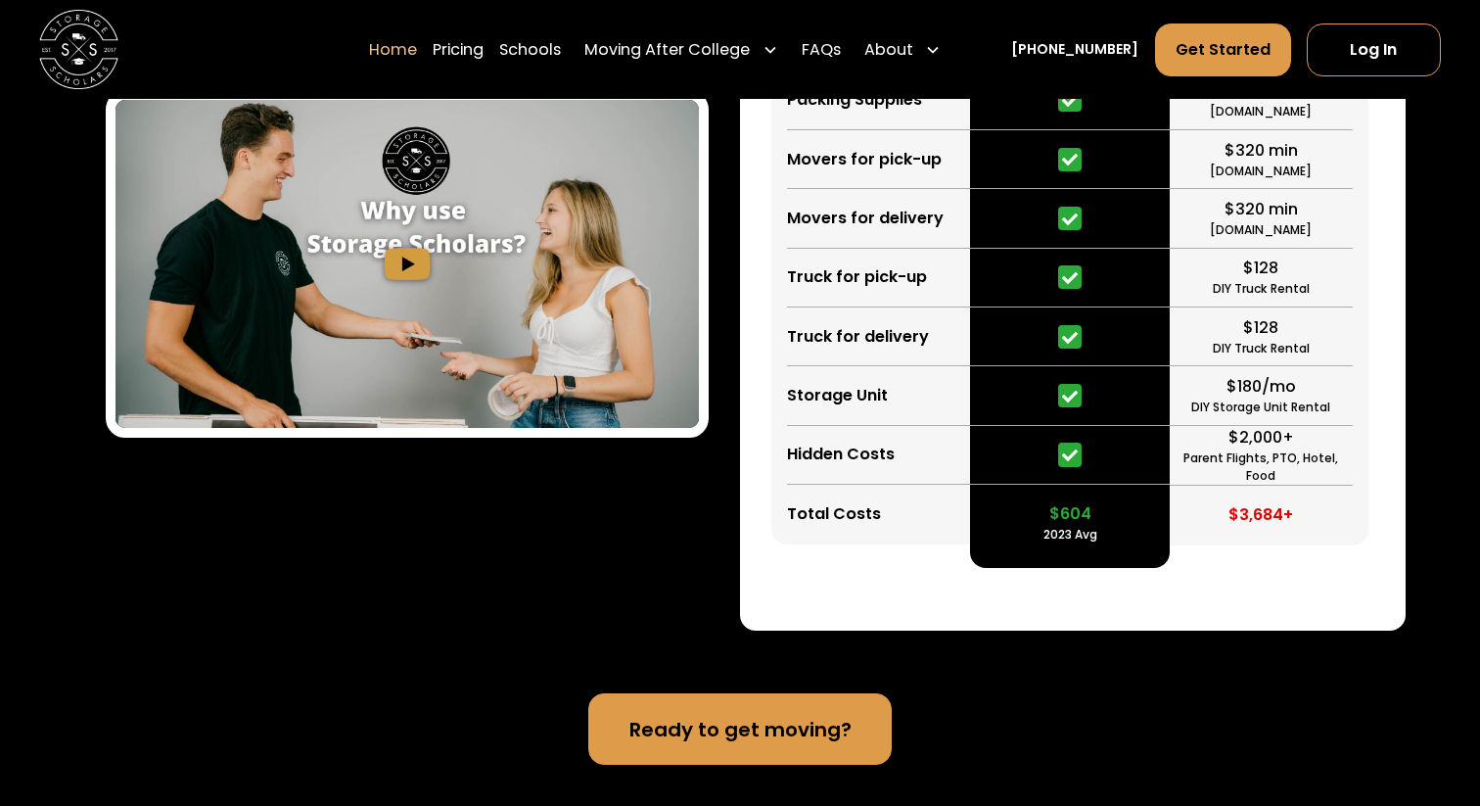
drag, startPoint x: 997, startPoint y: 521, endPoint x: 1120, endPoint y: 519, distance: 122.4
click at [1121, 520] on div "$604 2023 Avg" at bounding box center [1069, 513] width 199 height 59
click at [1001, 517] on div "$604 2023 Avg" at bounding box center [1069, 513] width 199 height 59
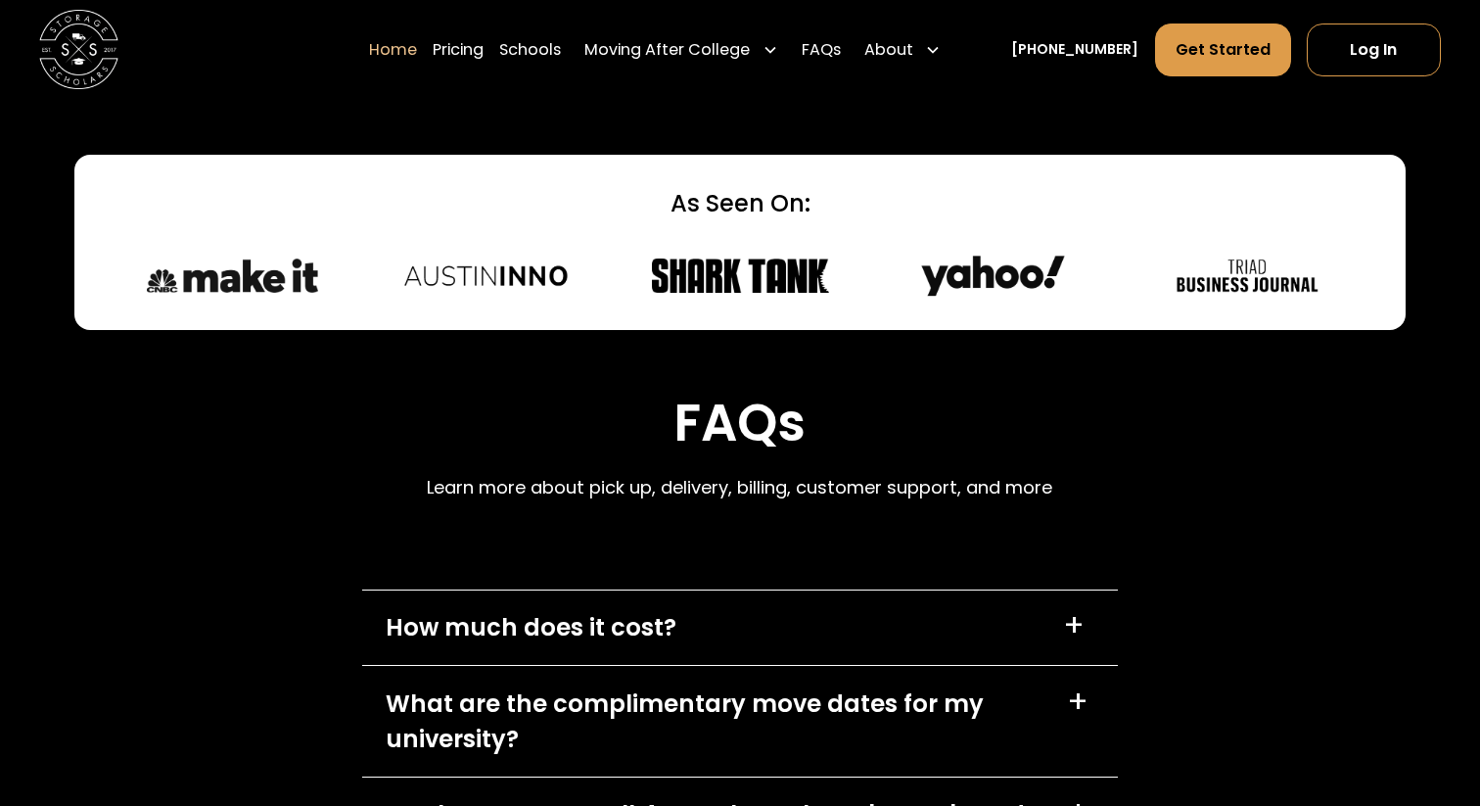
scroll to position [5218, 0]
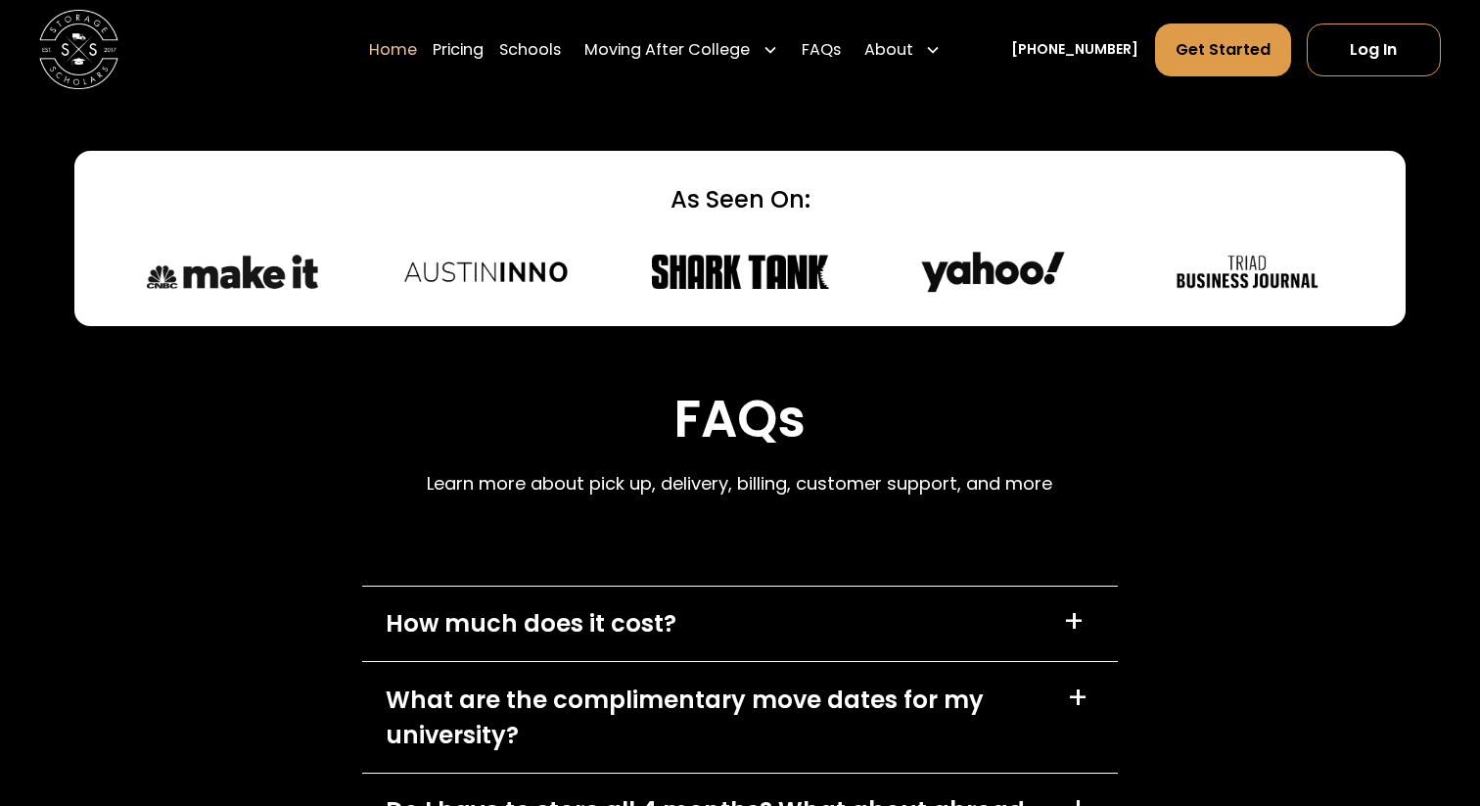
click at [704, 628] on div "How much does it cost? +" at bounding box center [740, 623] width 757 height 74
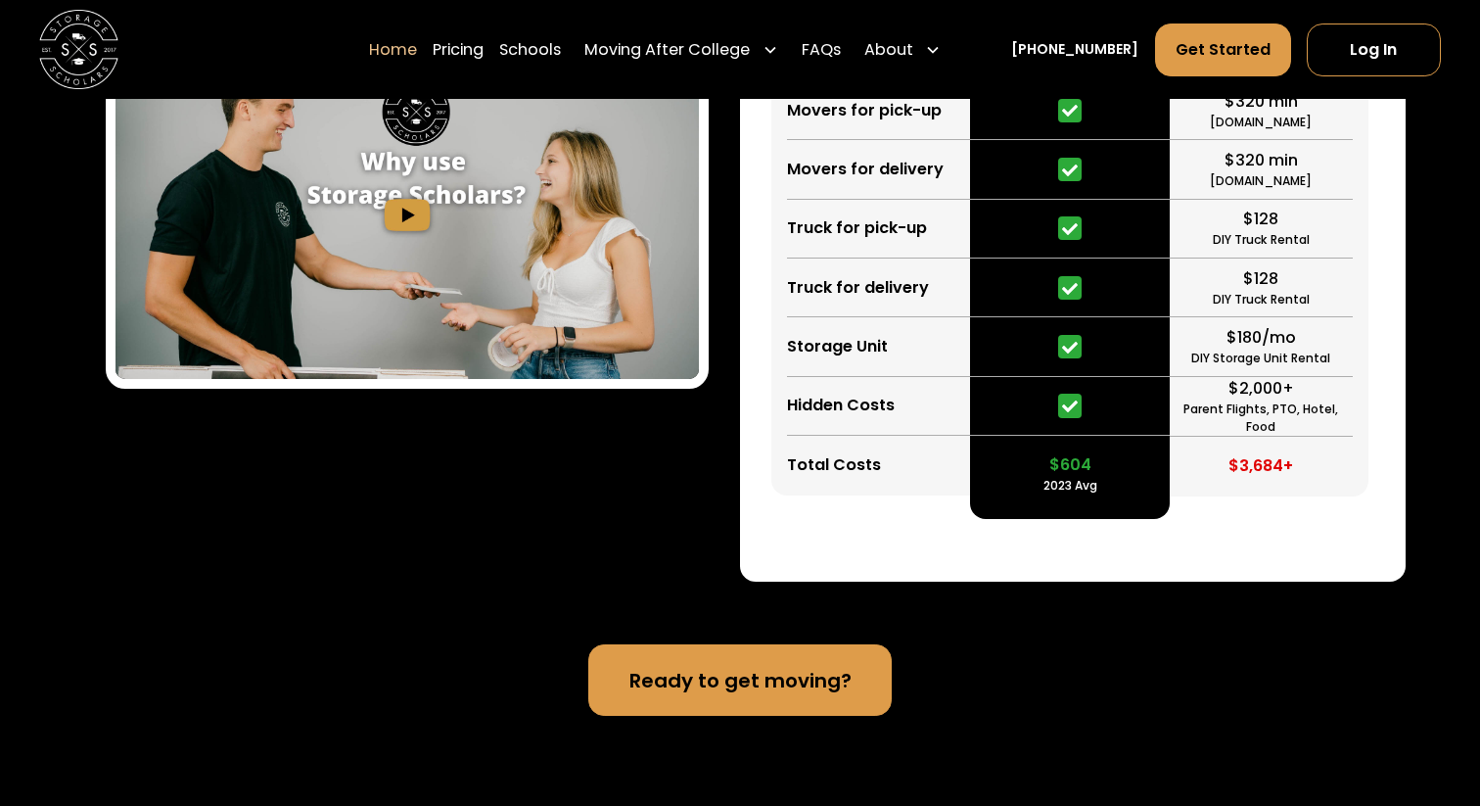
scroll to position [3879, 0]
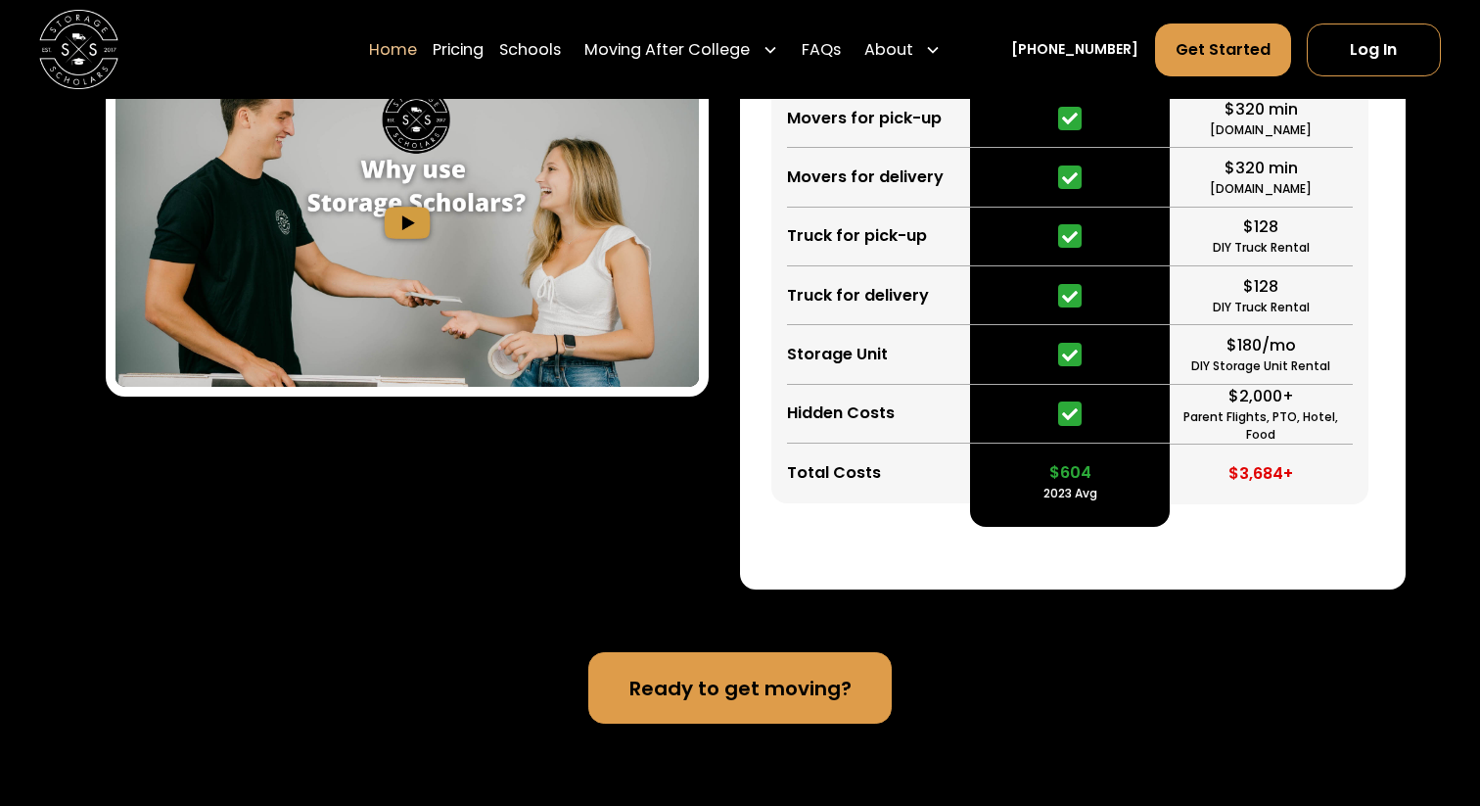
drag, startPoint x: 1043, startPoint y: 480, endPoint x: 1131, endPoint y: 480, distance: 88.1
click at [1132, 480] on div "$604 2023 Avg" at bounding box center [1069, 472] width 199 height 59
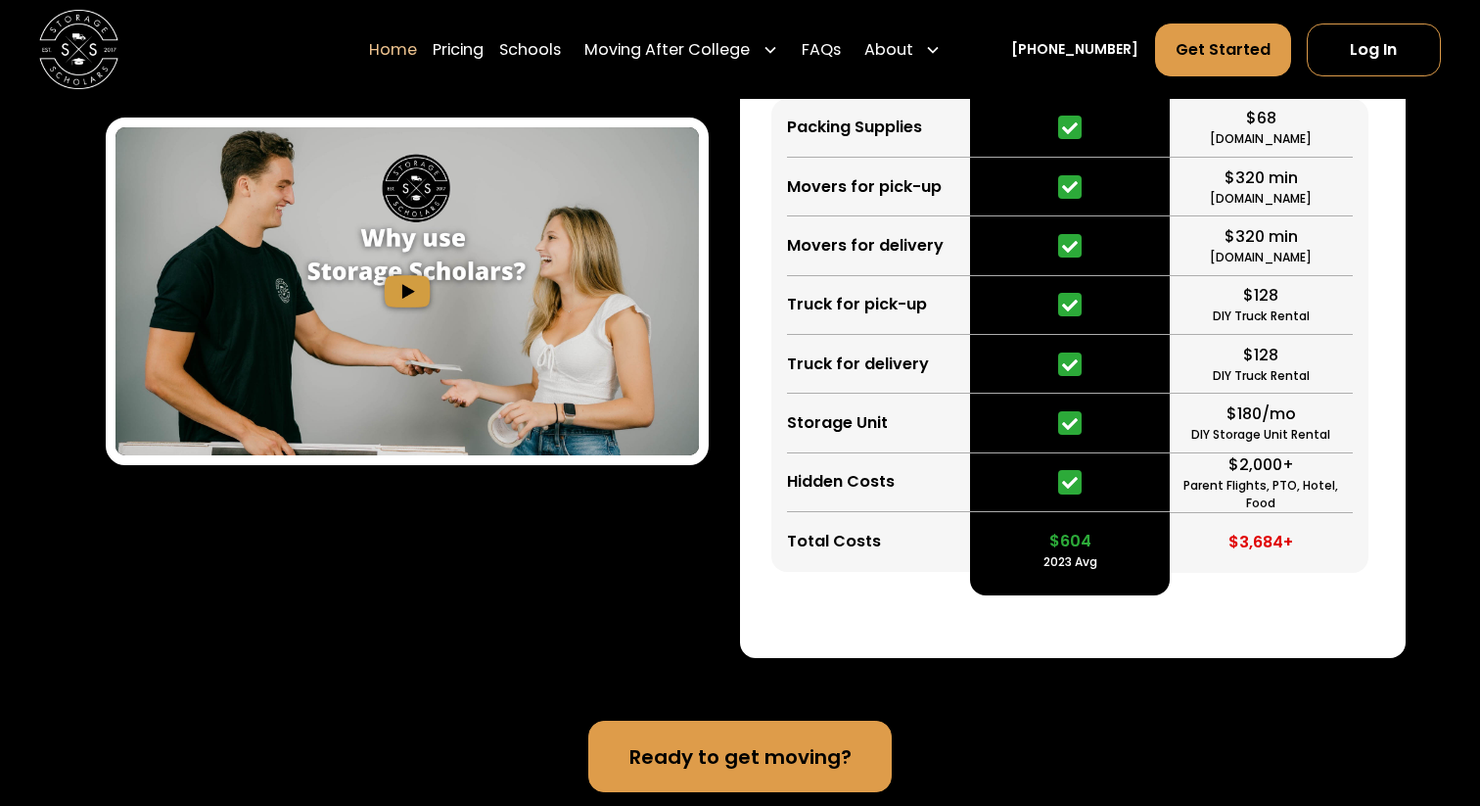
scroll to position [3793, 0]
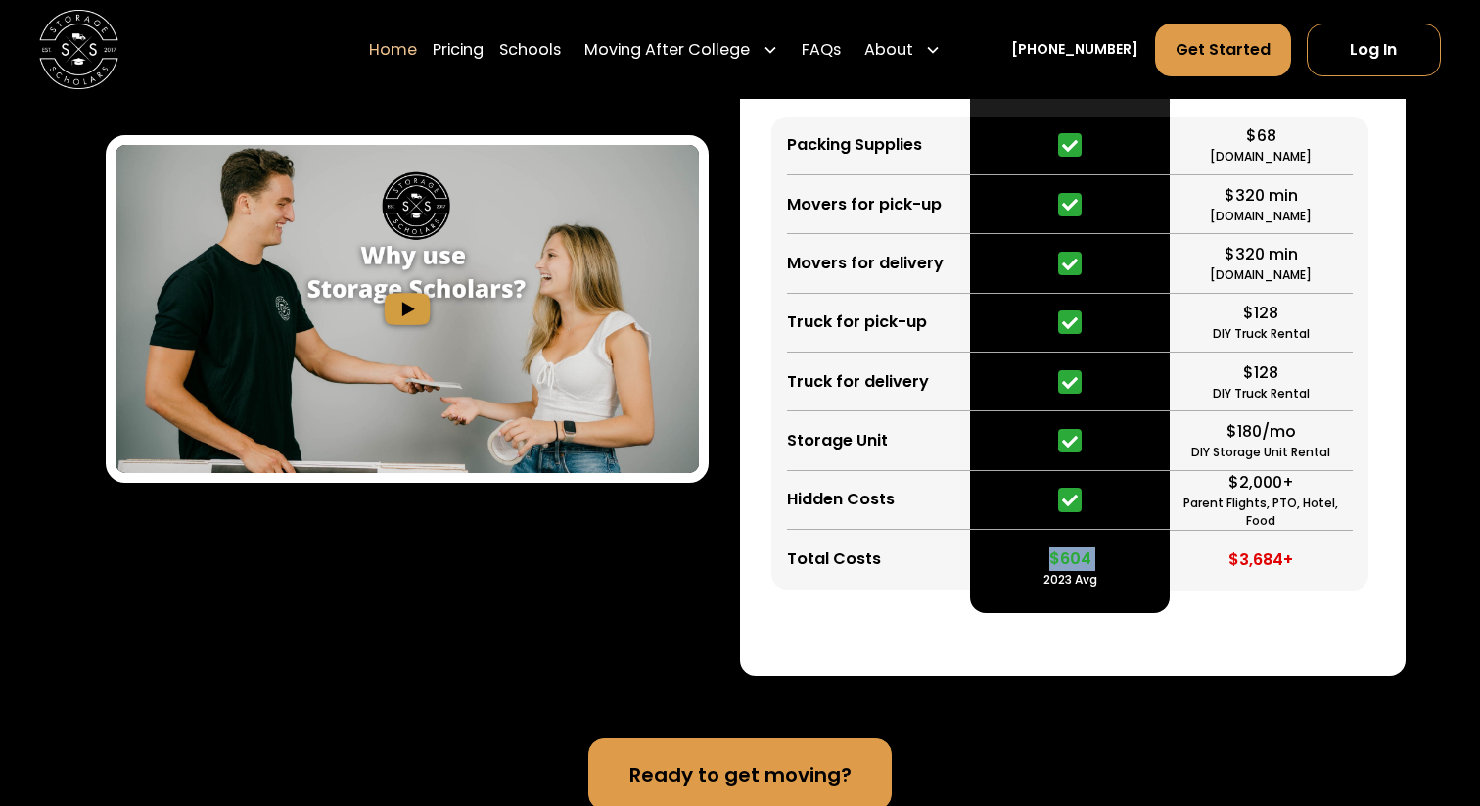
drag, startPoint x: 1047, startPoint y: 558, endPoint x: 1130, endPoint y: 559, distance: 83.2
click at [1129, 560] on div "$604 2023 Avg" at bounding box center [1069, 559] width 199 height 59
click at [1110, 479] on div at bounding box center [1069, 500] width 199 height 59
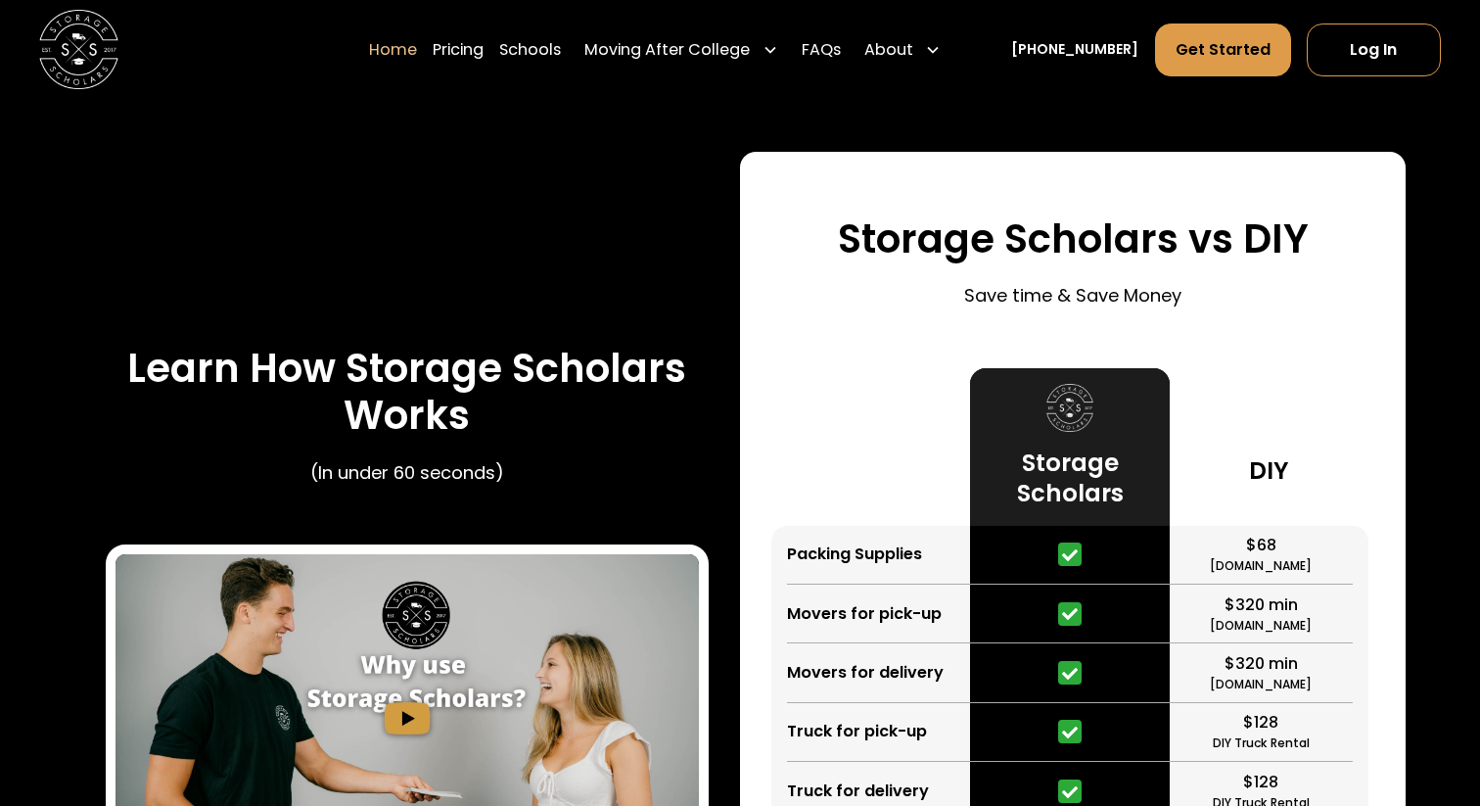
scroll to position [3351, 0]
